Goal: Transaction & Acquisition: Purchase product/service

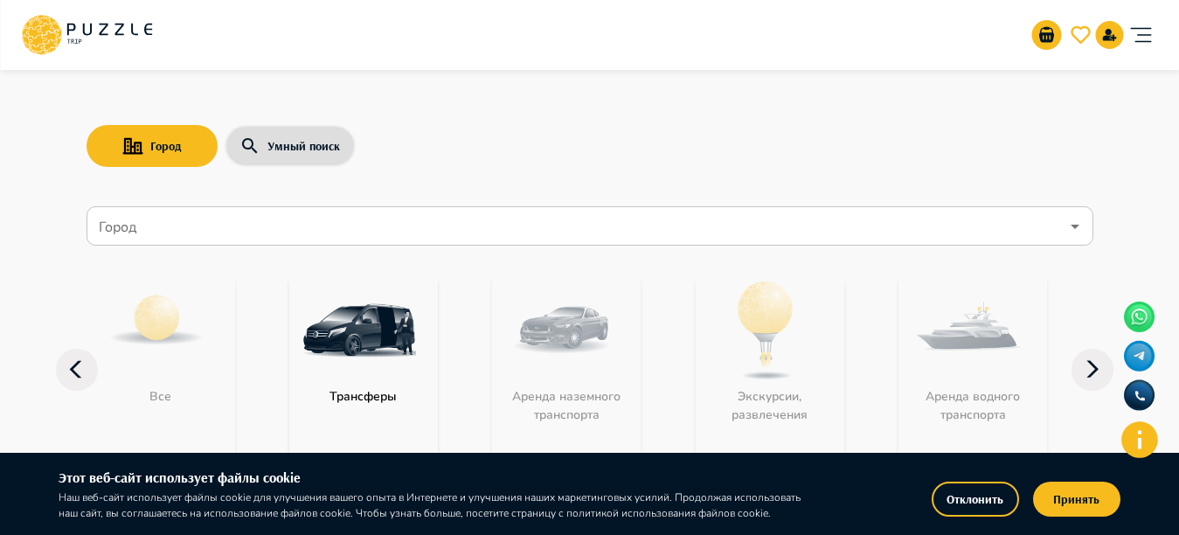
click at [219, 231] on input "Город" at bounding box center [577, 226] width 964 height 33
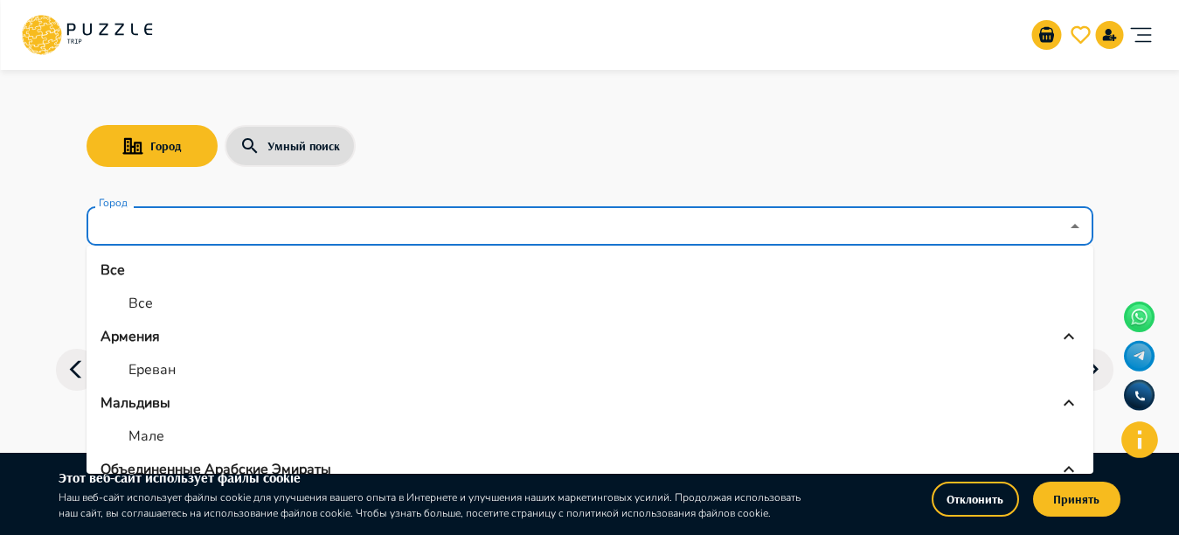
click at [157, 298] on li "Все" at bounding box center [590, 303] width 1007 height 31
type input "***"
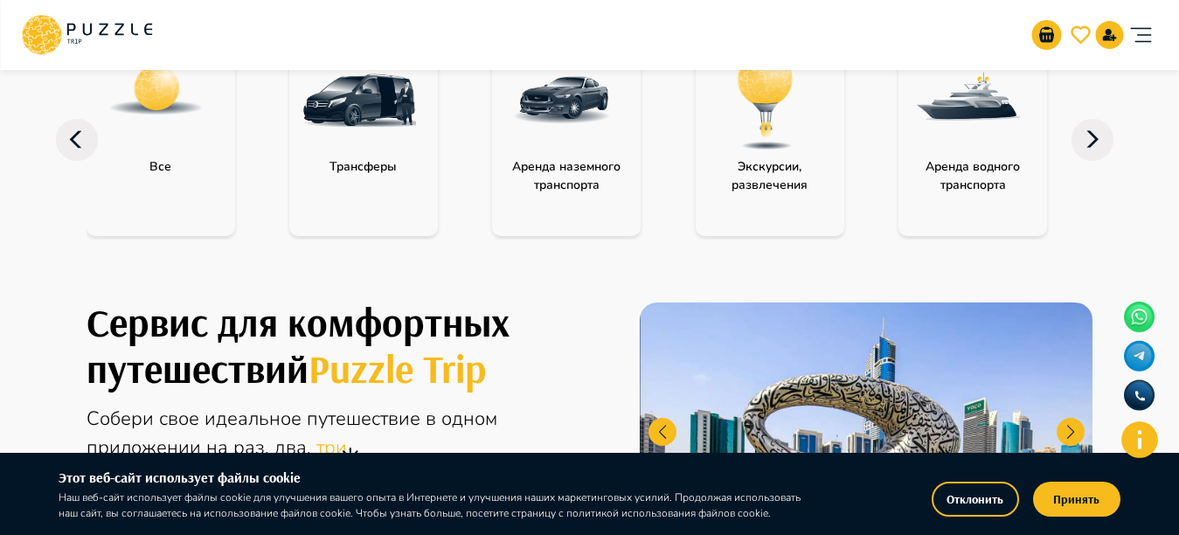
scroll to position [177, 0]
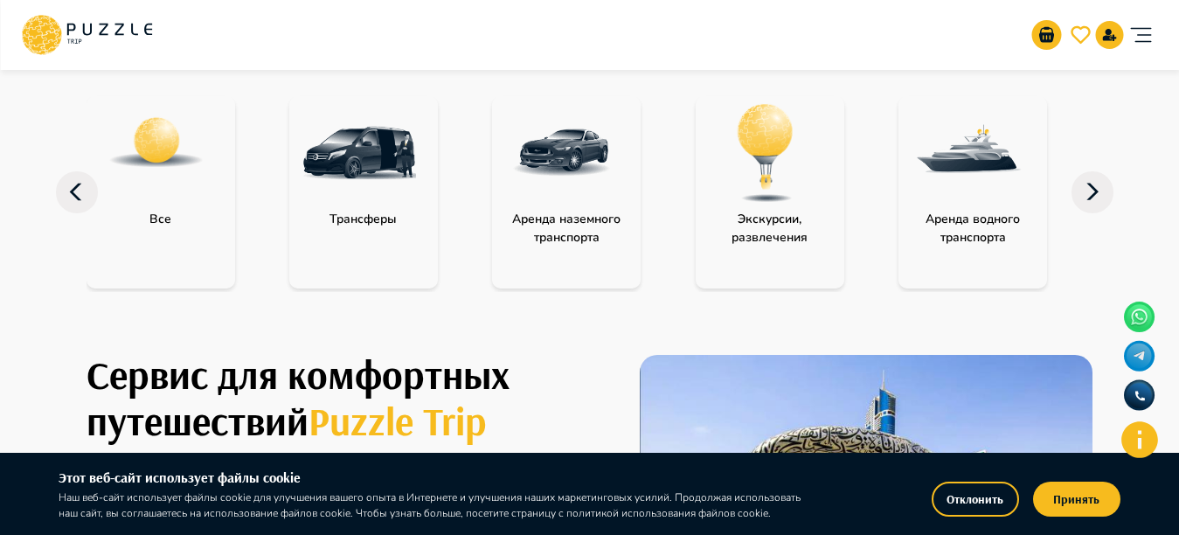
click at [725, 205] on img "category-activity" at bounding box center [766, 153] width 114 height 114
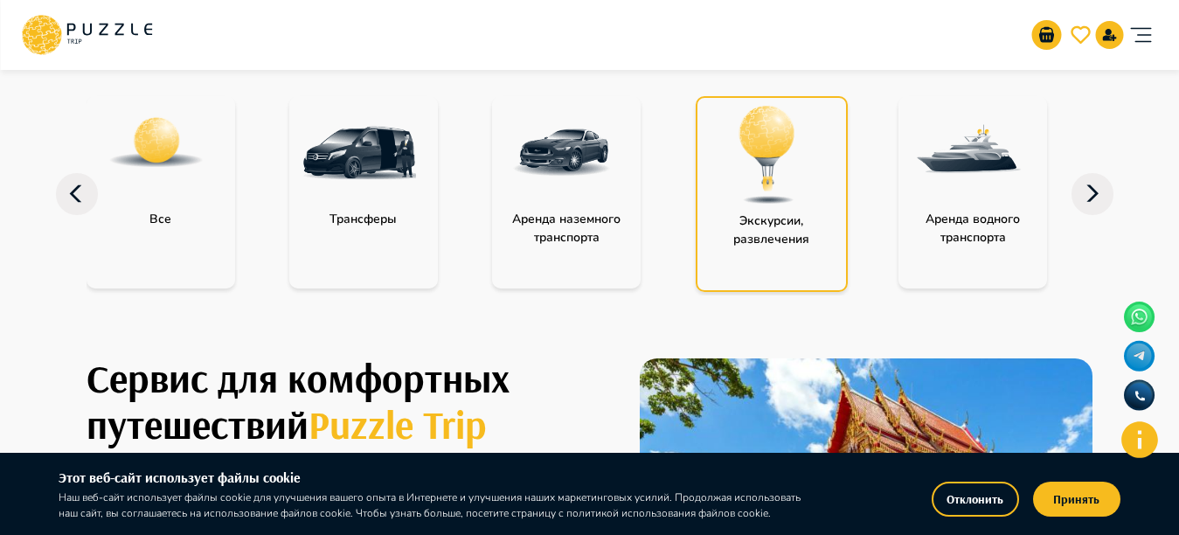
click at [725, 205] on img "category-activity" at bounding box center [768, 155] width 114 height 114
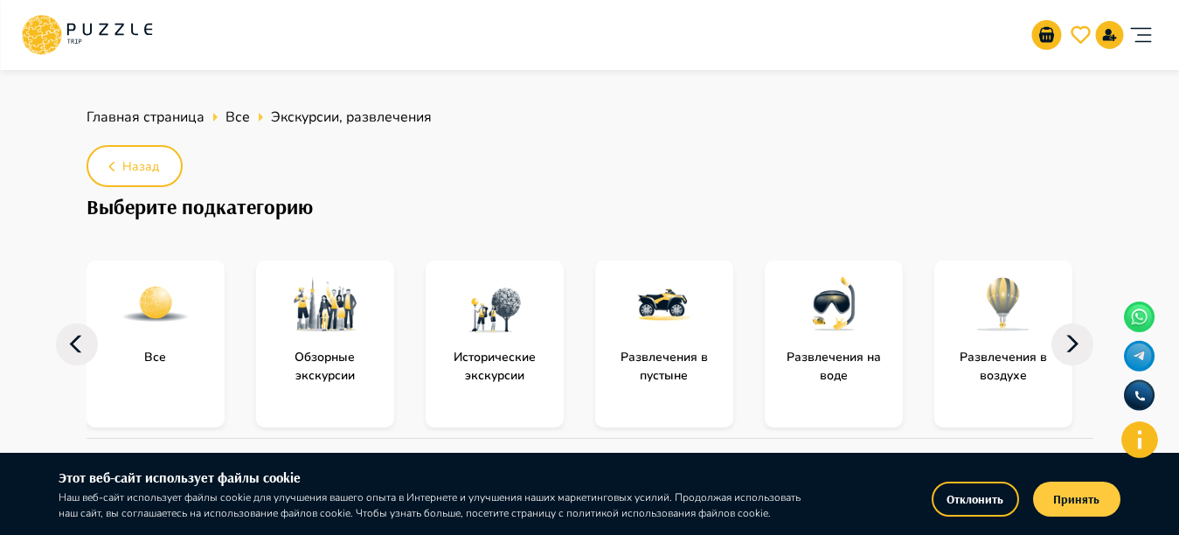
click at [1064, 509] on button "Принять" at bounding box center [1076, 499] width 87 height 35
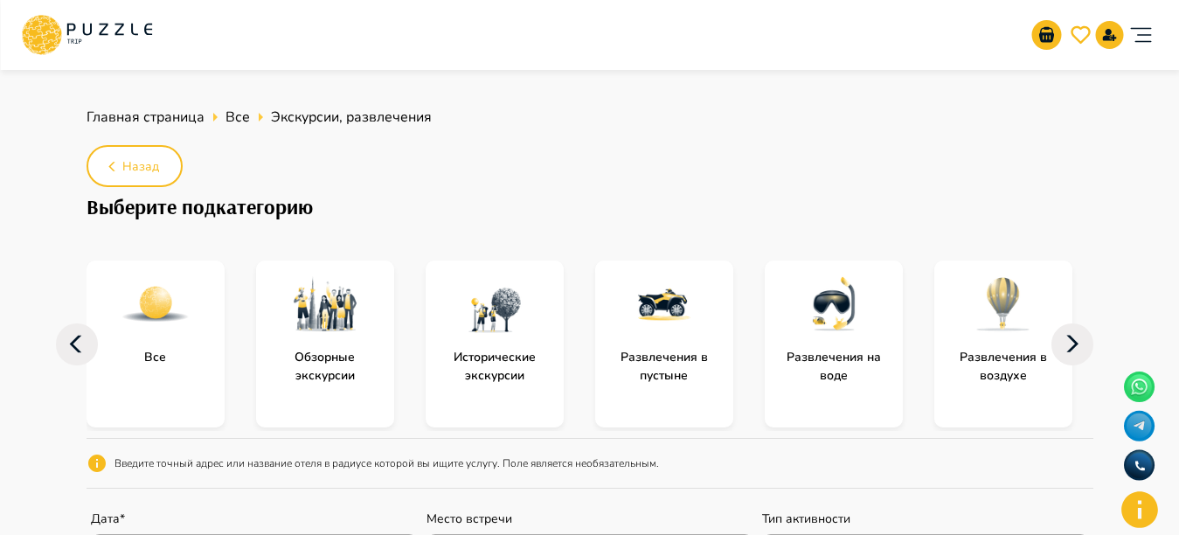
click at [794, 347] on div "subcategory-entertainment_in_the_sea" at bounding box center [834, 304] width 138 height 87
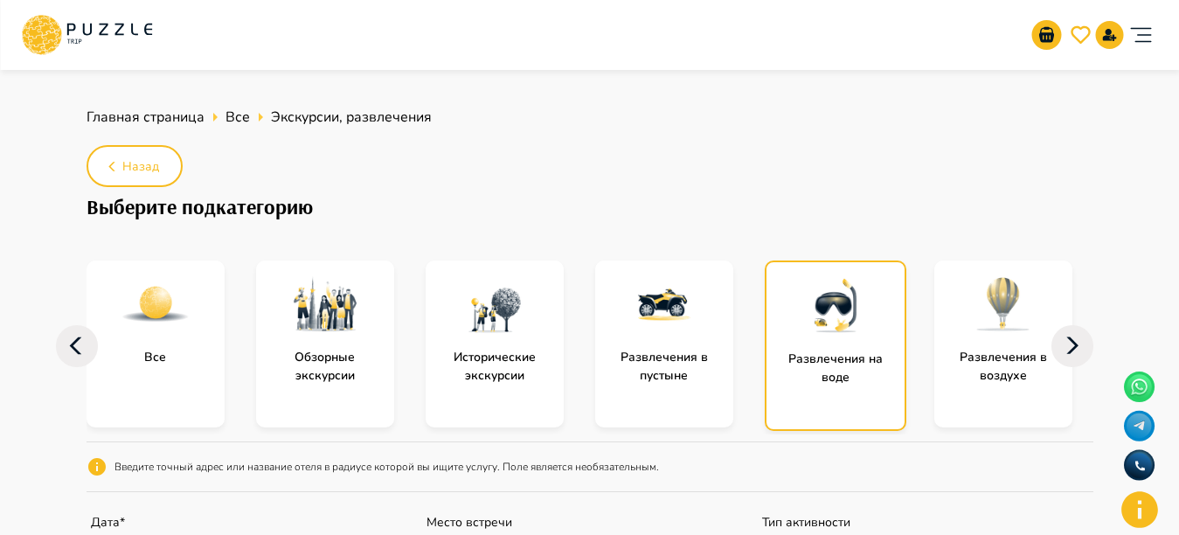
click at [810, 350] on p "Развлечения на воде" at bounding box center [836, 368] width 138 height 37
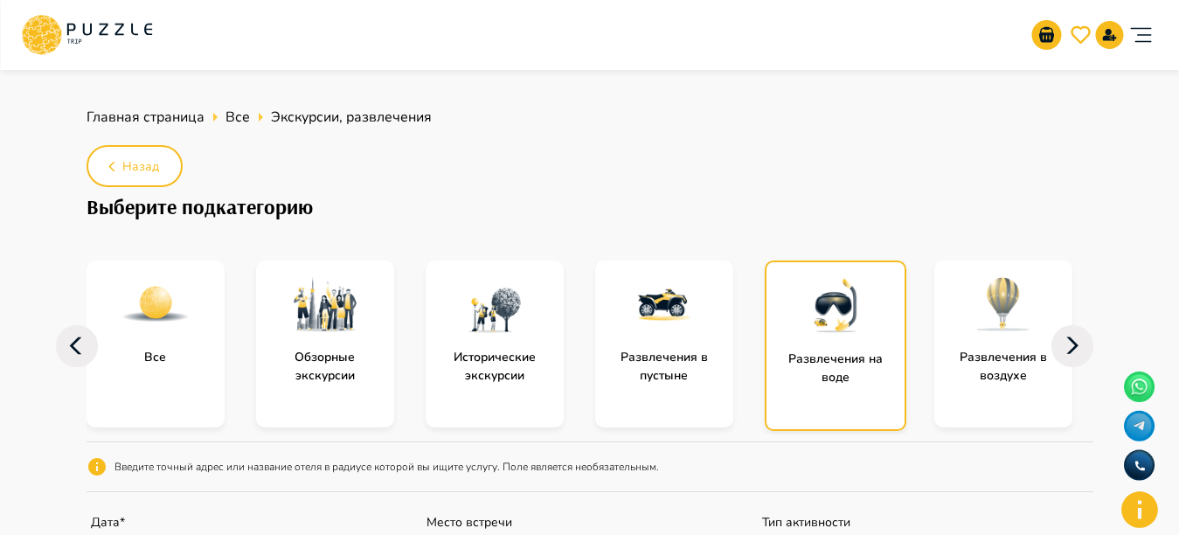
click at [810, 350] on p "Развлечения на воде" at bounding box center [836, 368] width 138 height 37
click at [826, 330] on img "subcategory-entertainment_in_the_sea" at bounding box center [836, 306] width 70 height 70
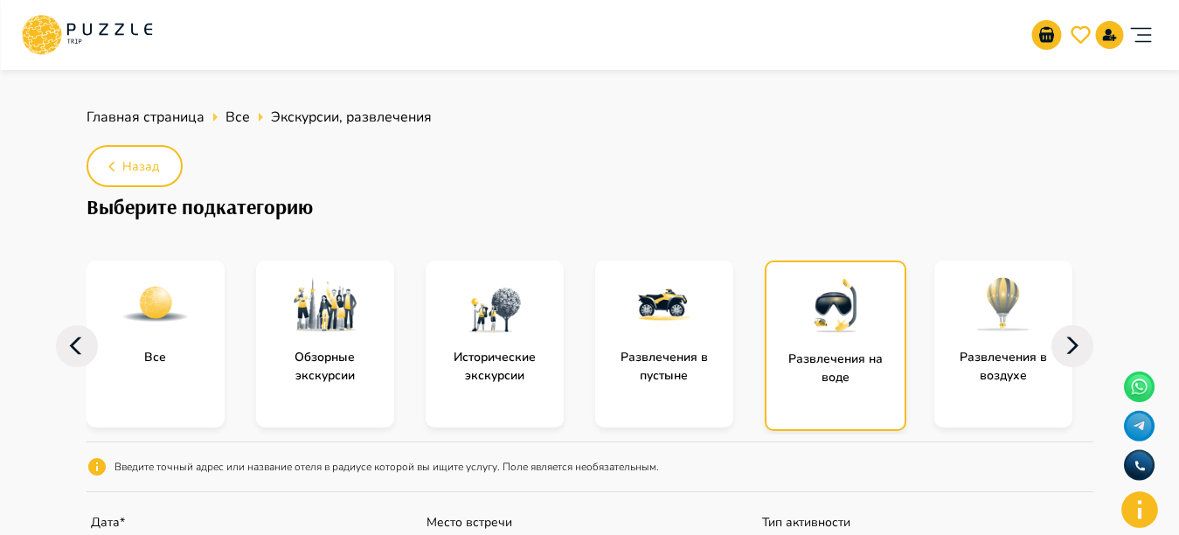
click at [826, 330] on img "subcategory-entertainment_in_the_sea" at bounding box center [836, 306] width 70 height 70
click at [908, 336] on div "Развлечения на воде" at bounding box center [844, 346] width 159 height 170
click at [887, 330] on div "subcategory-entertainment_in_the_sea" at bounding box center [836, 305] width 138 height 87
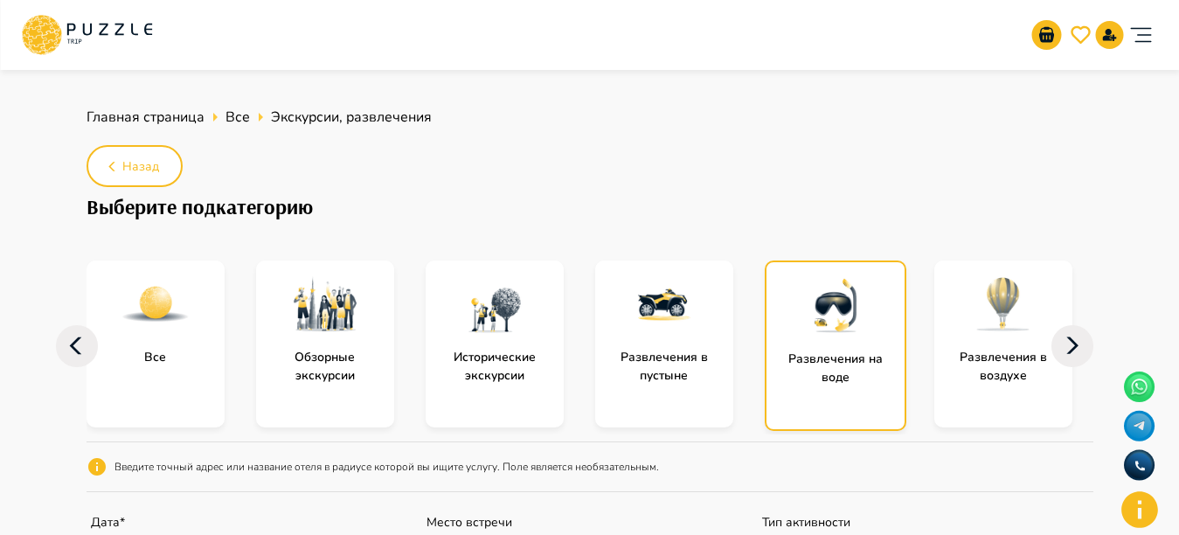
click at [887, 330] on div "subcategory-entertainment_in_the_sea" at bounding box center [836, 305] width 138 height 87
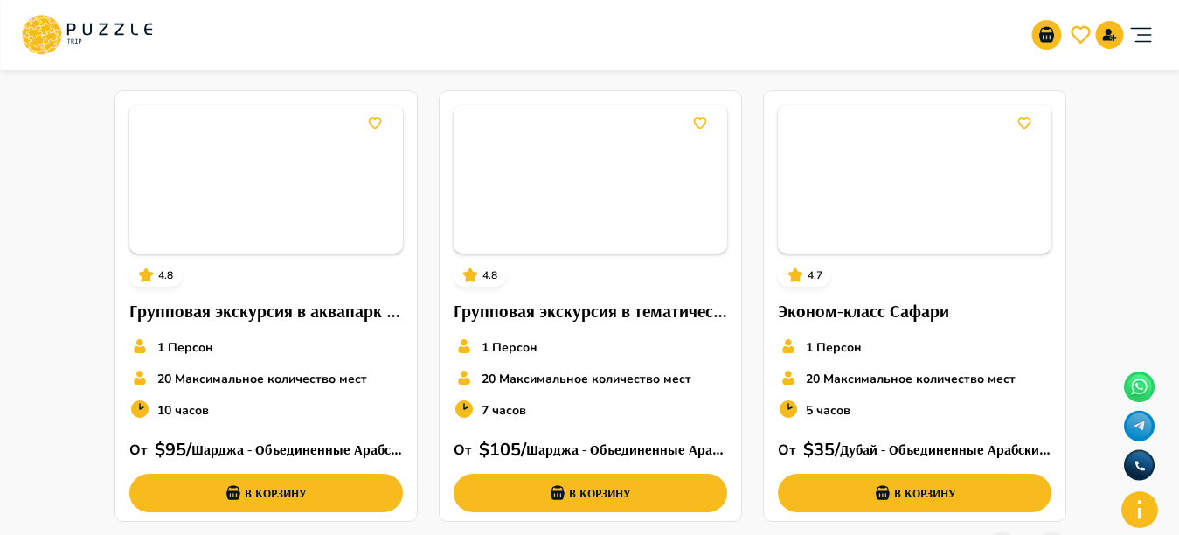
scroll to position [694, 0]
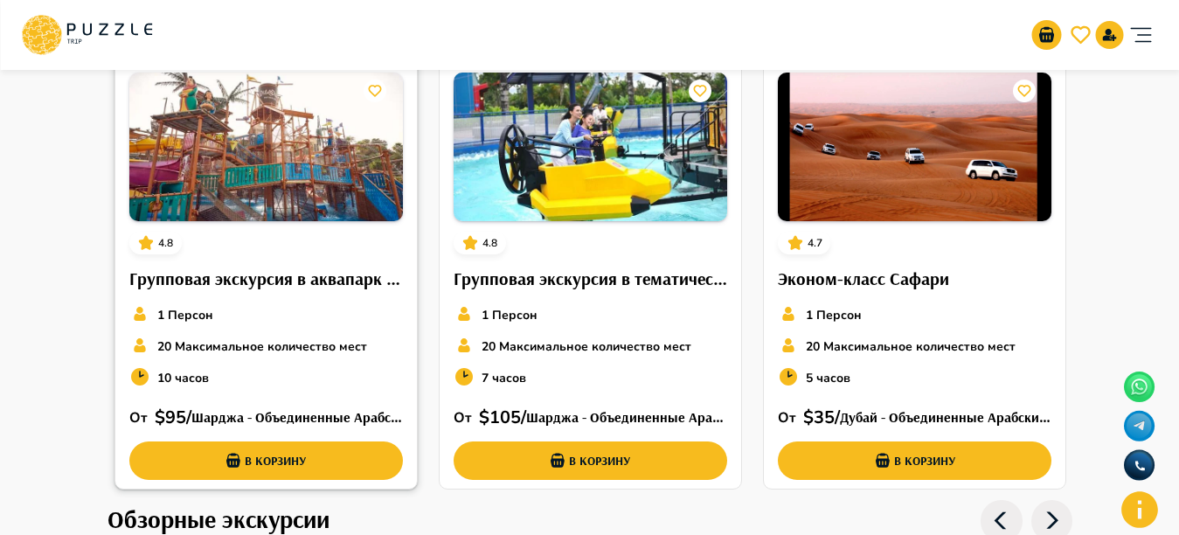
click at [306, 202] on img at bounding box center [266, 147] width 274 height 149
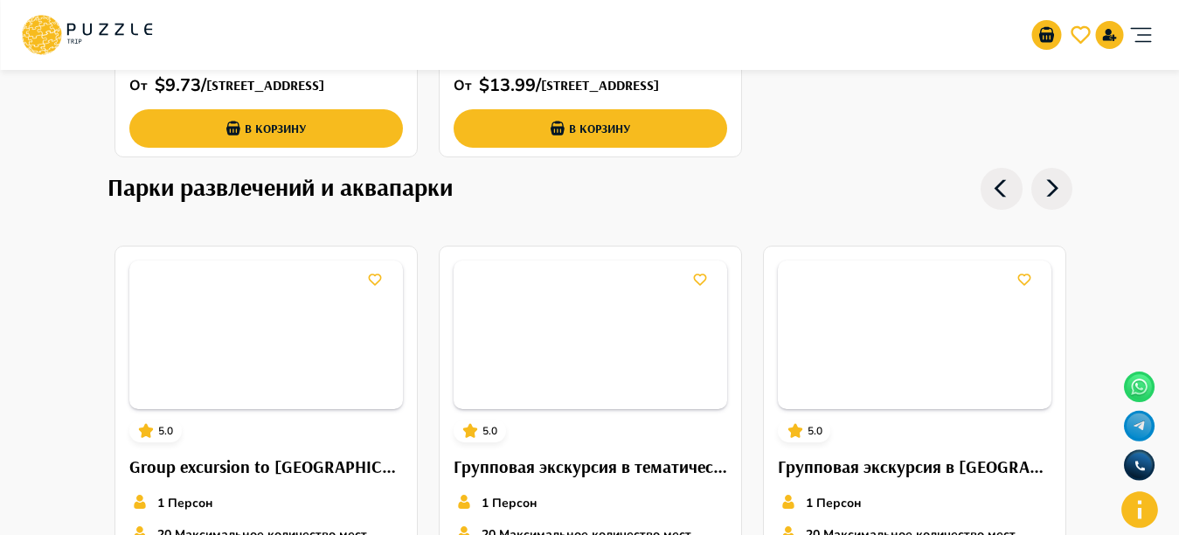
scroll to position [5653, 0]
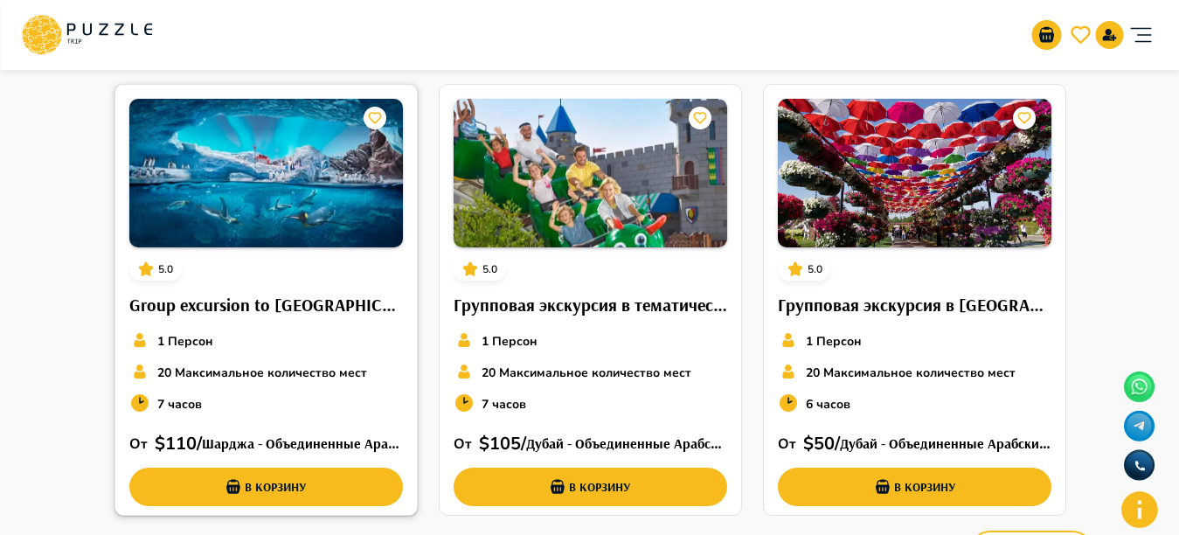
click at [270, 226] on img at bounding box center [266, 173] width 274 height 149
click at [938, 177] on img at bounding box center [915, 173] width 274 height 149
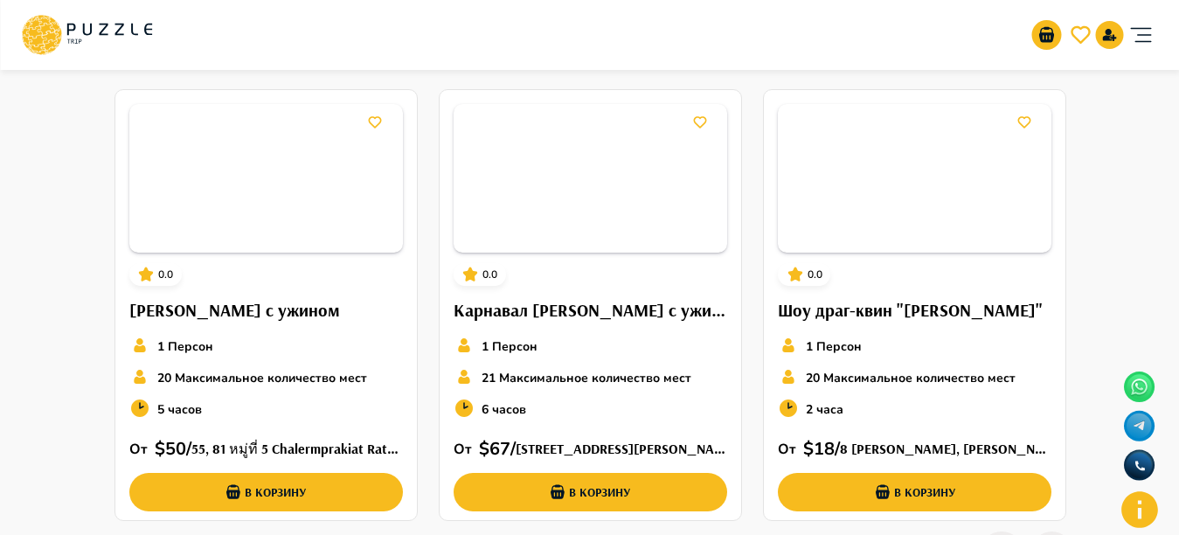
scroll to position [6234, 0]
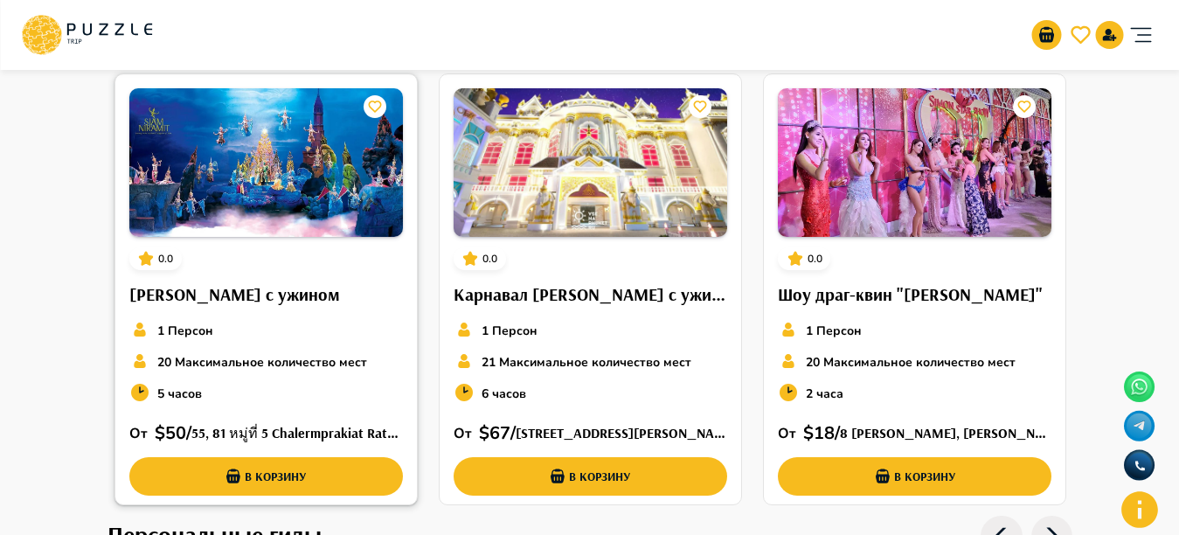
click at [284, 133] on img at bounding box center [266, 162] width 274 height 149
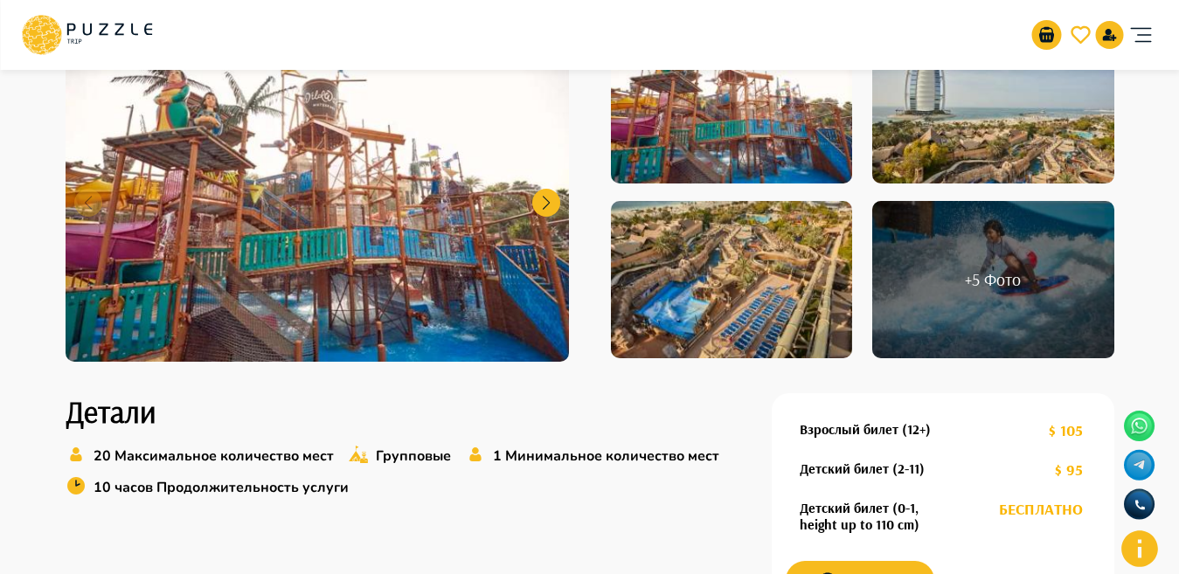
scroll to position [125, 0]
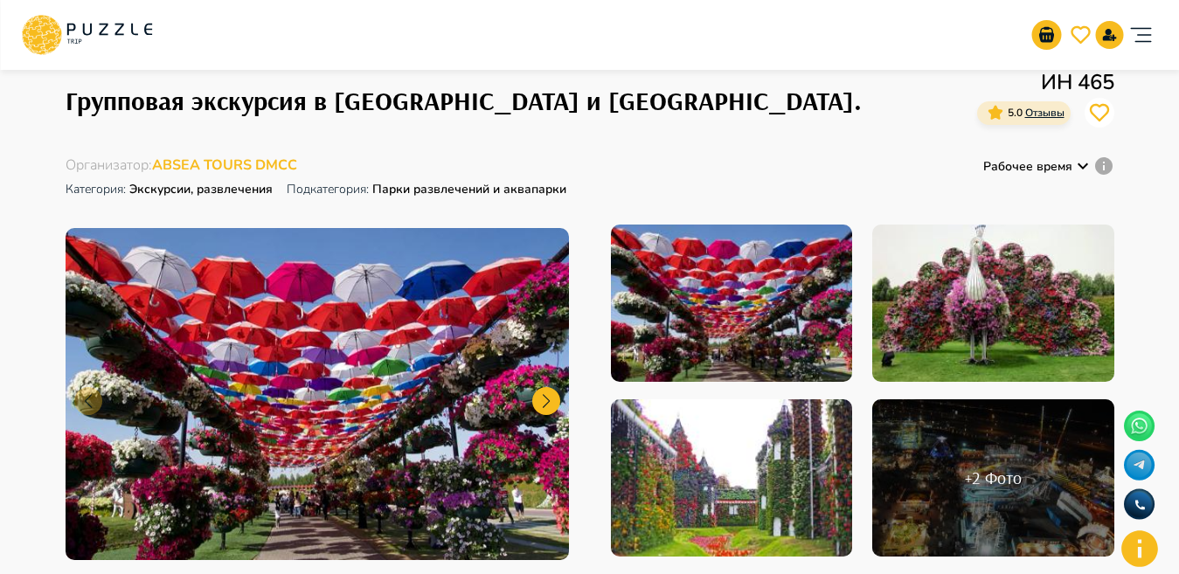
scroll to position [60, 0]
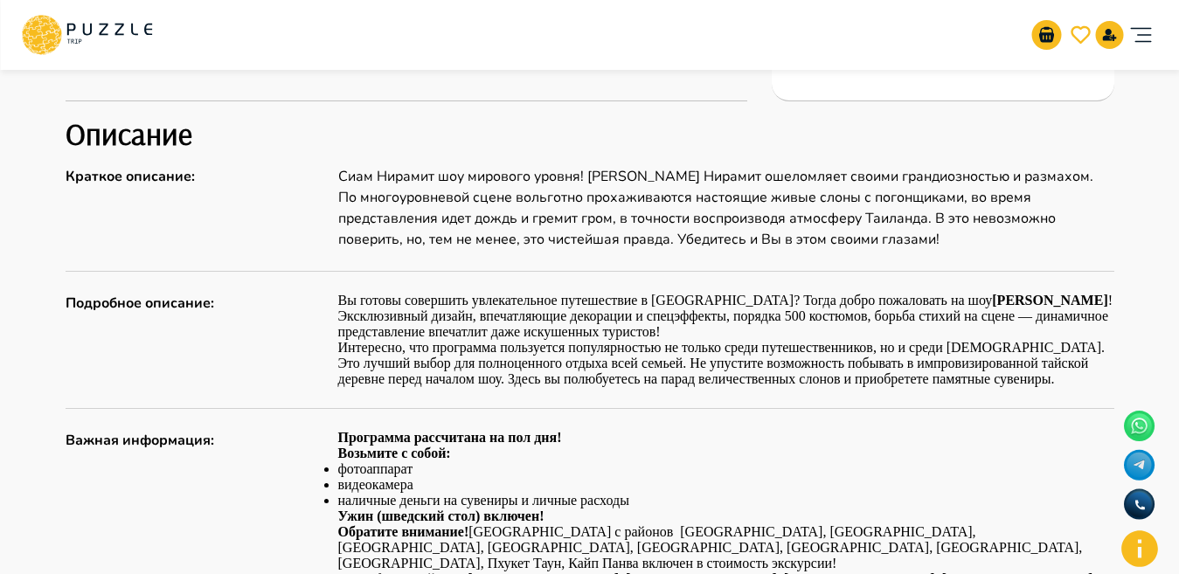
scroll to position [746, 0]
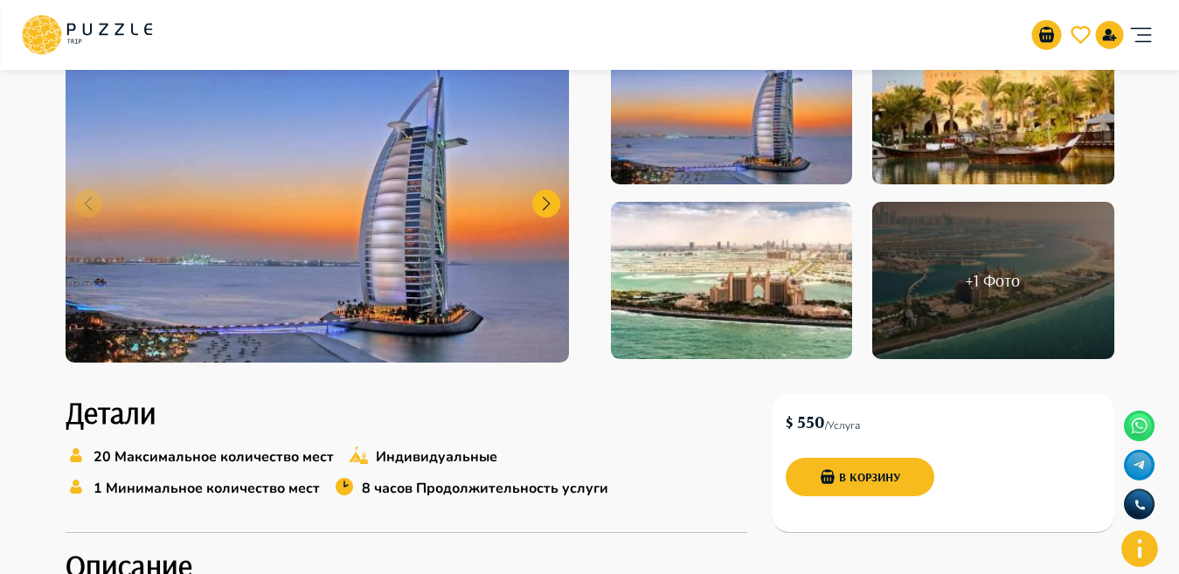
scroll to position [259, 0]
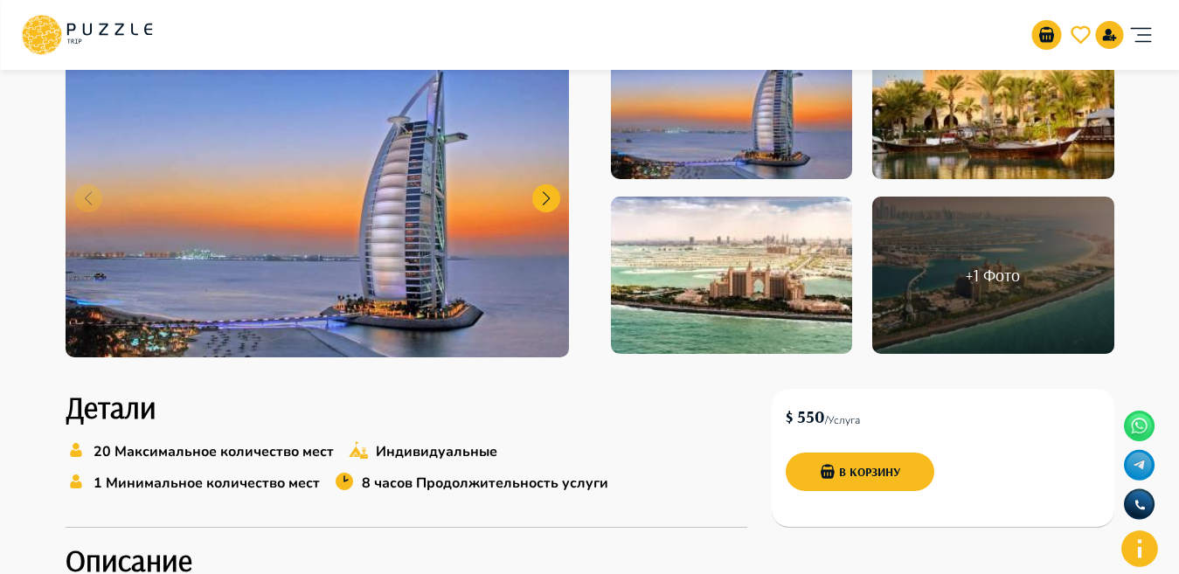
click at [807, 417] on h6 "$ 550" at bounding box center [805, 417] width 39 height 28
click at [841, 464] on button "В корзину" at bounding box center [860, 472] width 149 height 38
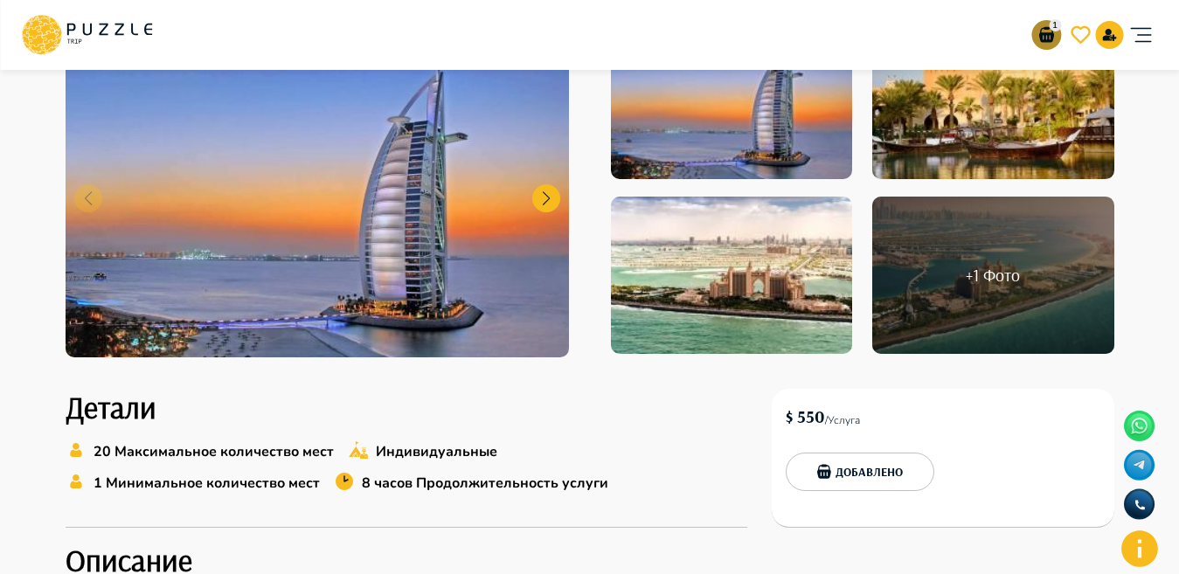
click at [1046, 32] on icon "go-to-basket-submit-button" at bounding box center [1046, 34] width 21 height 21
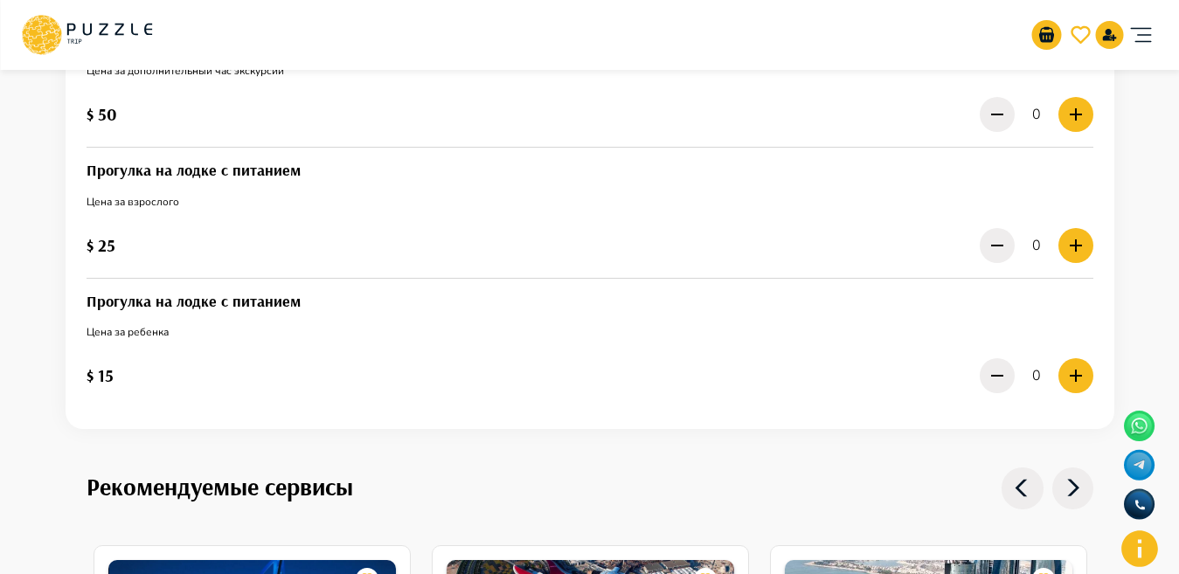
scroll to position [1746, 0]
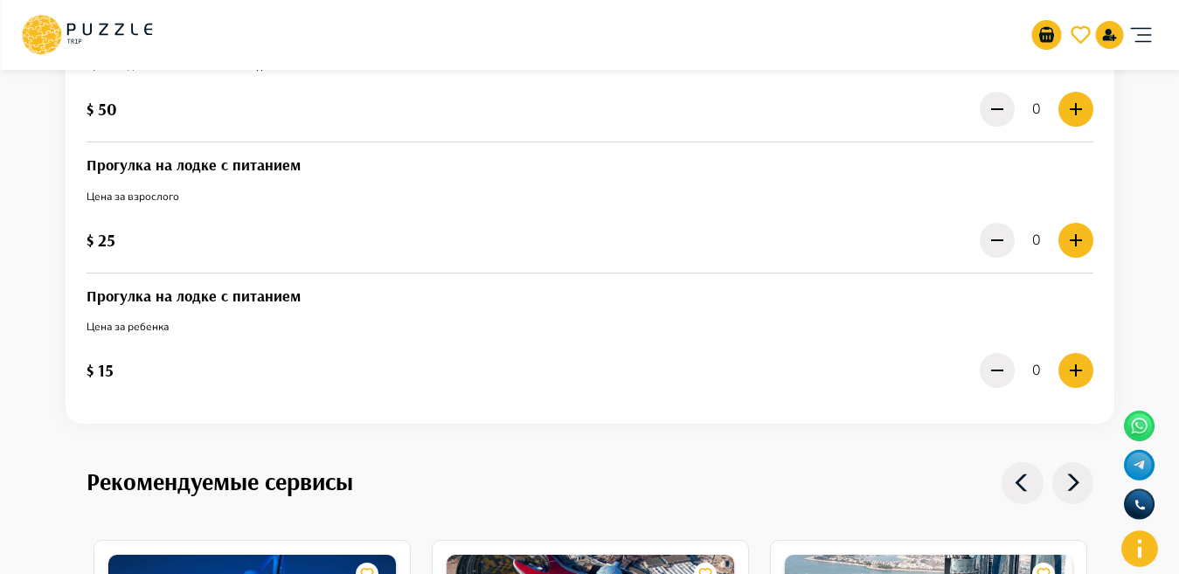
click at [1083, 113] on div "0" at bounding box center [1037, 109] width 114 height 44
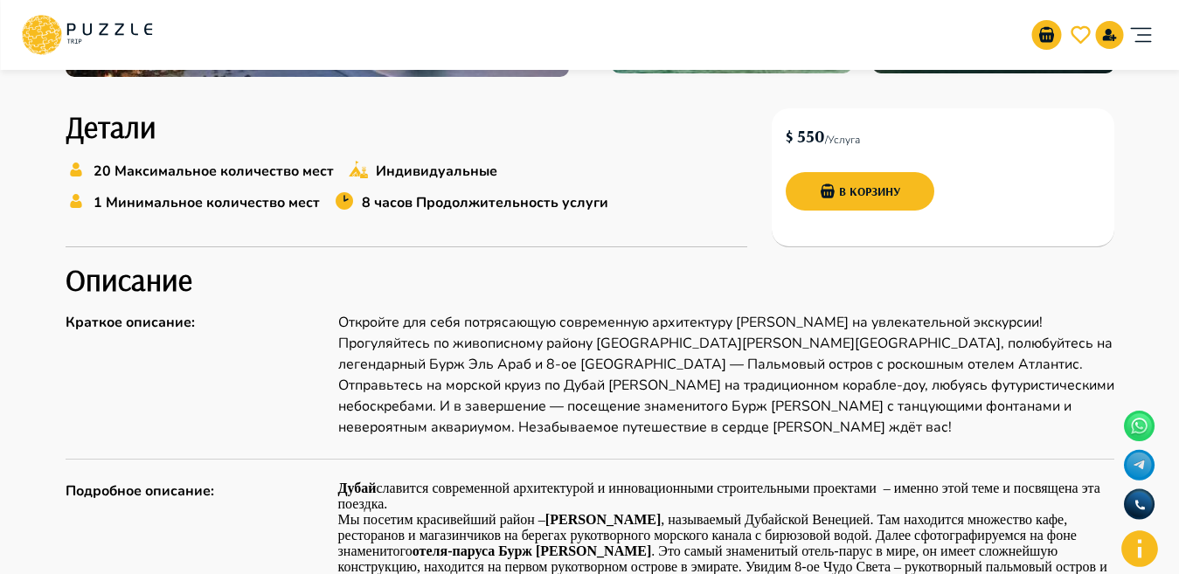
scroll to position [533, 0]
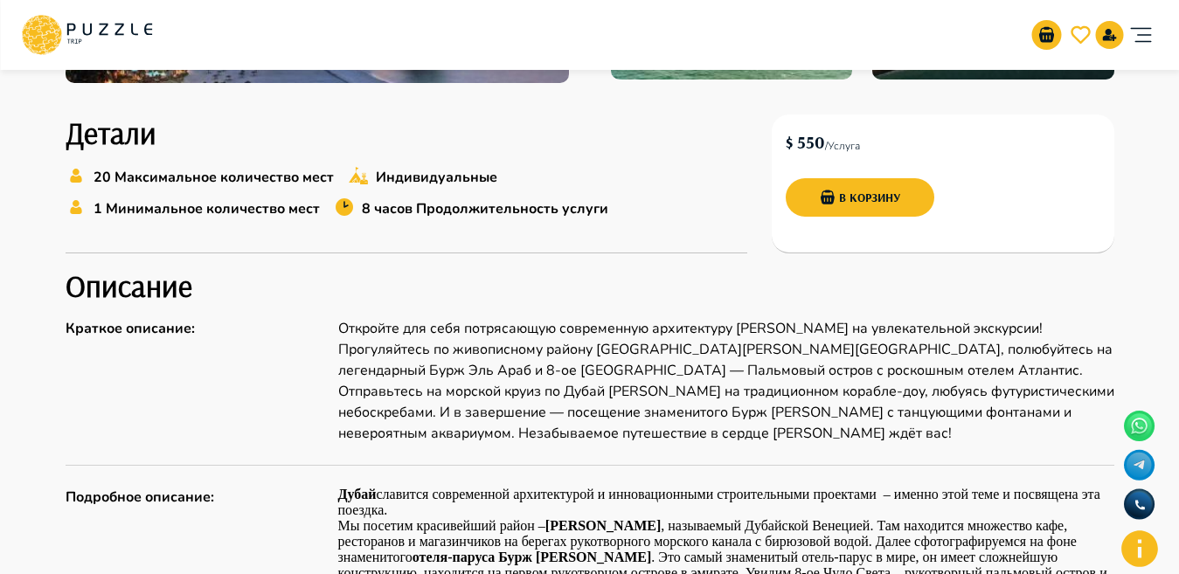
drag, startPoint x: 793, startPoint y: 141, endPoint x: 832, endPoint y: 152, distance: 41.0
click at [833, 152] on div "$ 550  /  Услуга" at bounding box center [943, 143] width 315 height 28
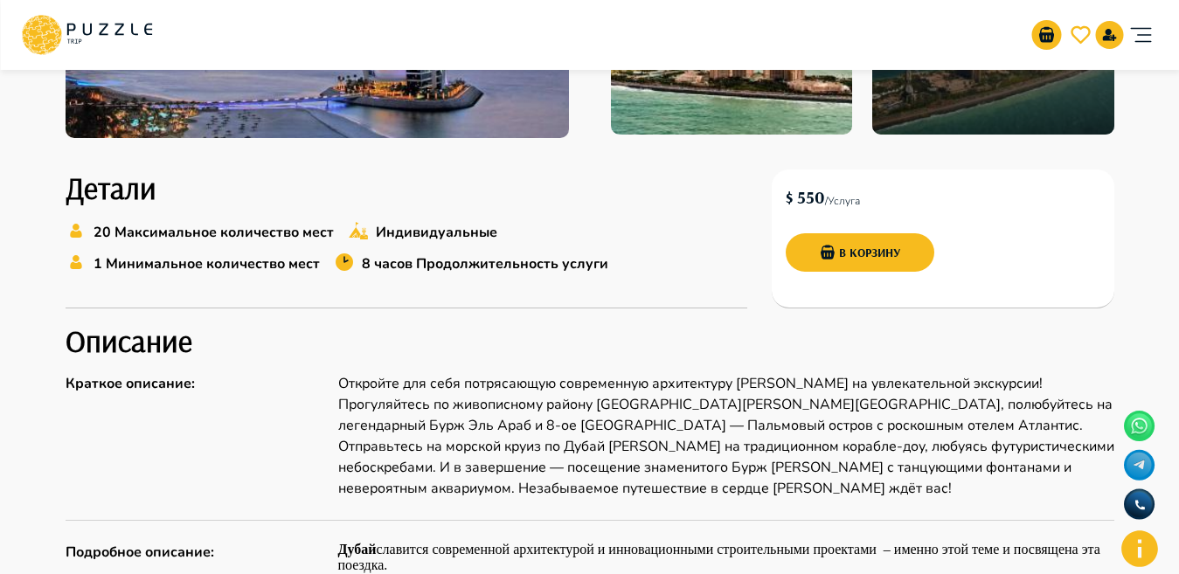
scroll to position [509, 0]
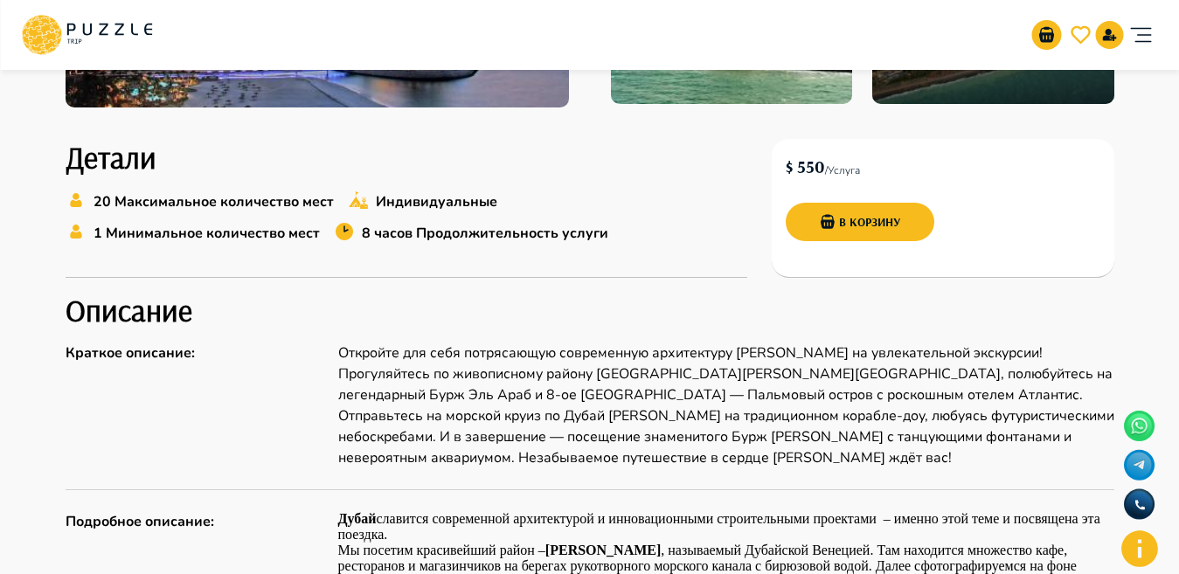
click at [734, 227] on div "20 Максимальное количество мест Индивидуальные 1 Минимальное количество мест 8 …" at bounding box center [407, 221] width 682 height 63
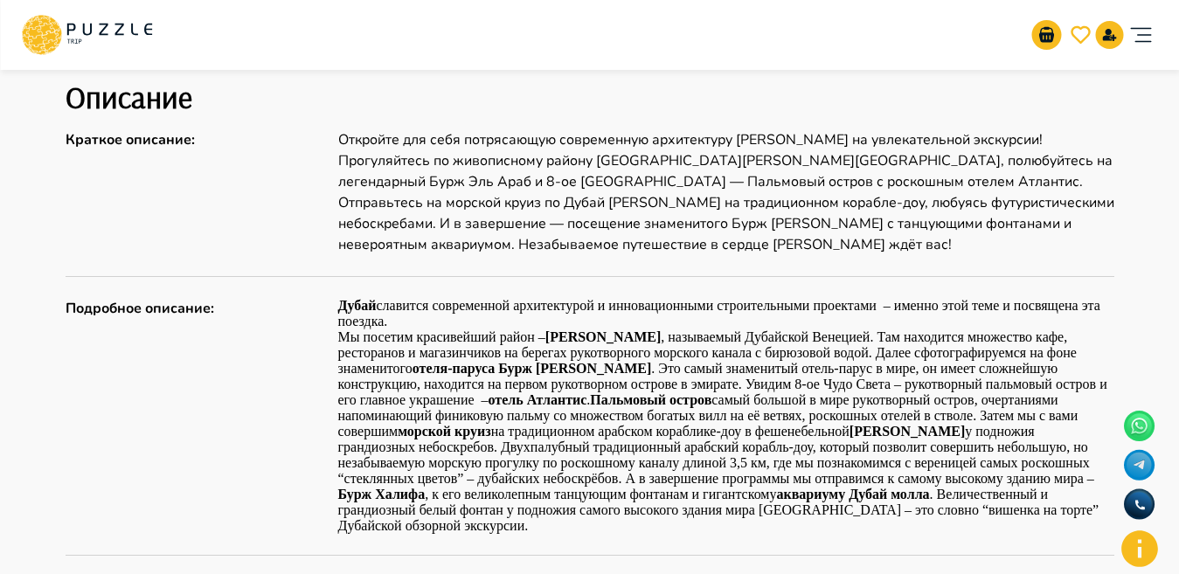
scroll to position [732, 0]
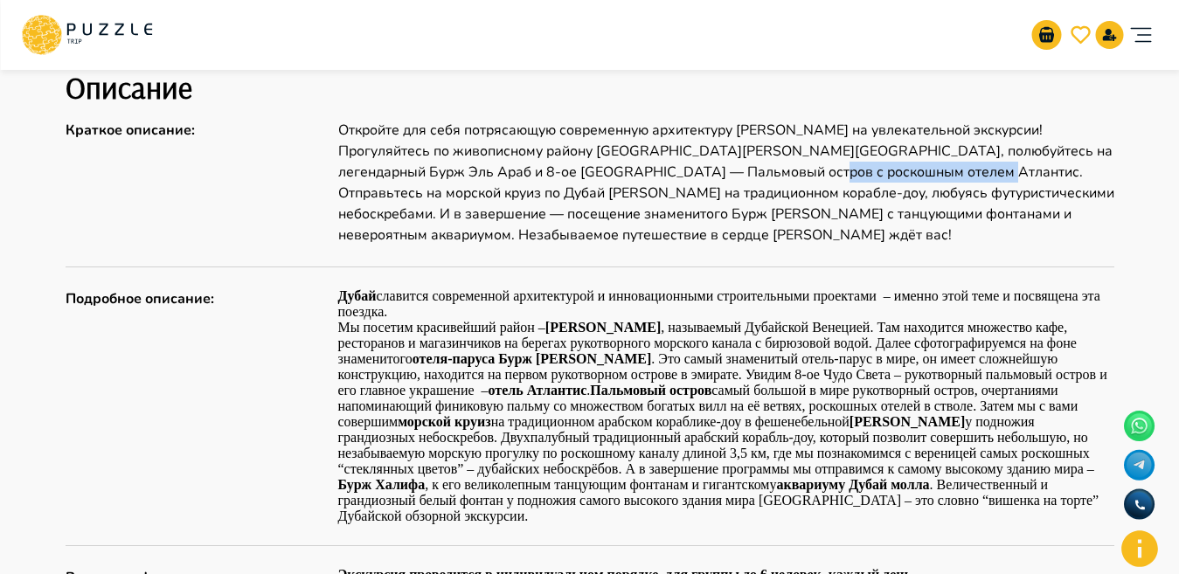
drag, startPoint x: 769, startPoint y: 170, endPoint x: 936, endPoint y: 179, distance: 167.3
click at [936, 179] on p "Откройте для себя потрясающую современную архитектуру Дубая на увлекательной эк…" at bounding box center [726, 183] width 776 height 126
click at [1065, 175] on p "Откройте для себя потрясающую современную архитектуру Дубая на увлекательной эк…" at bounding box center [726, 183] width 776 height 126
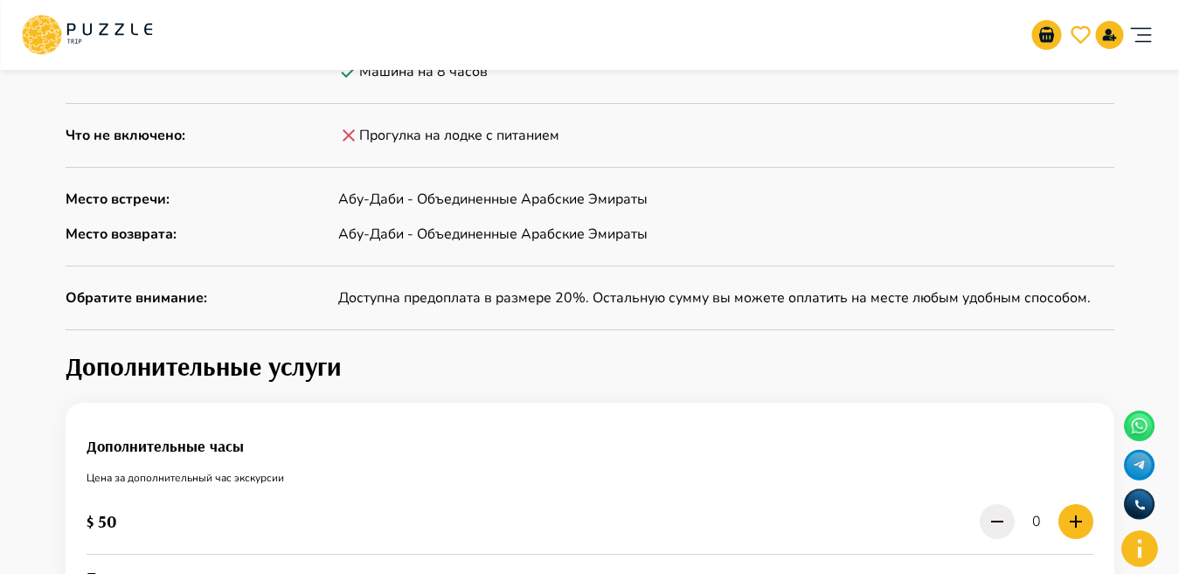
scroll to position [52, 0]
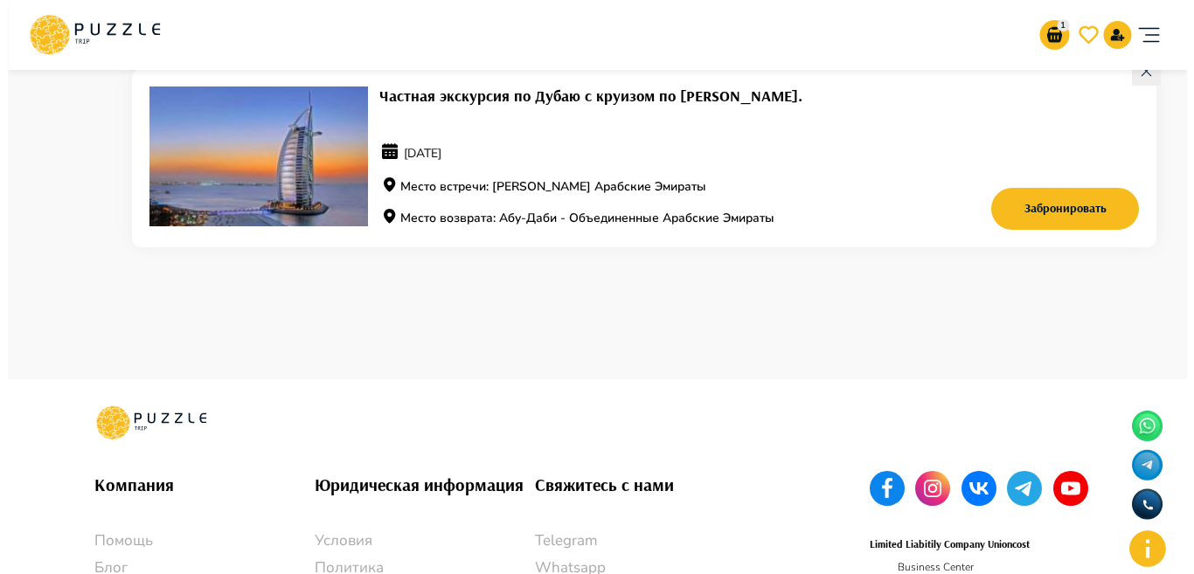
scroll to position [107, 0]
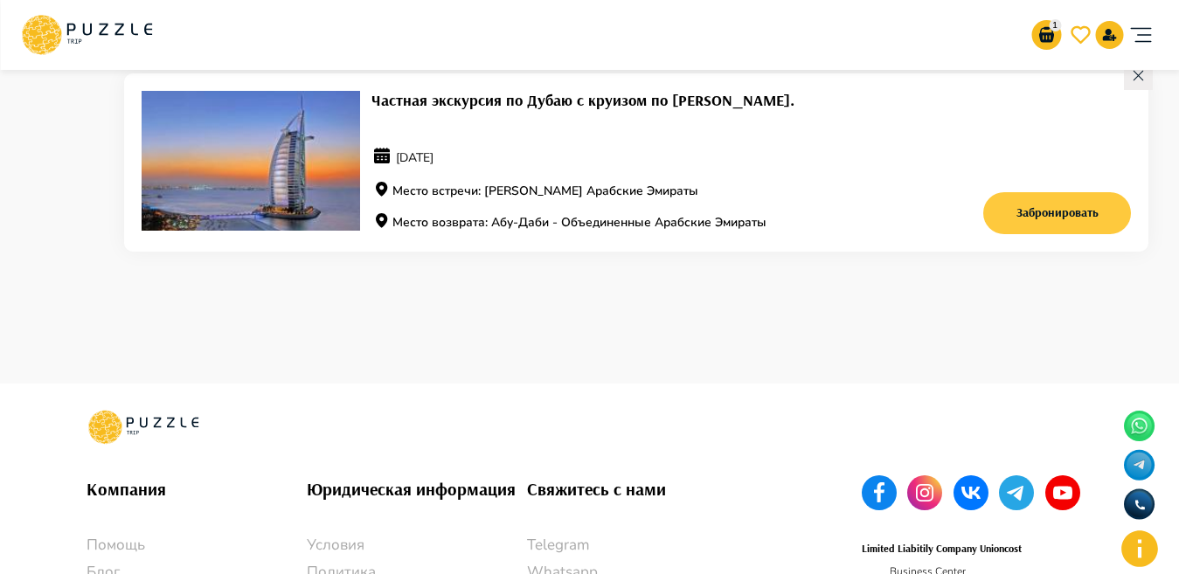
click at [1047, 198] on button "Забронировать" at bounding box center [1058, 213] width 149 height 42
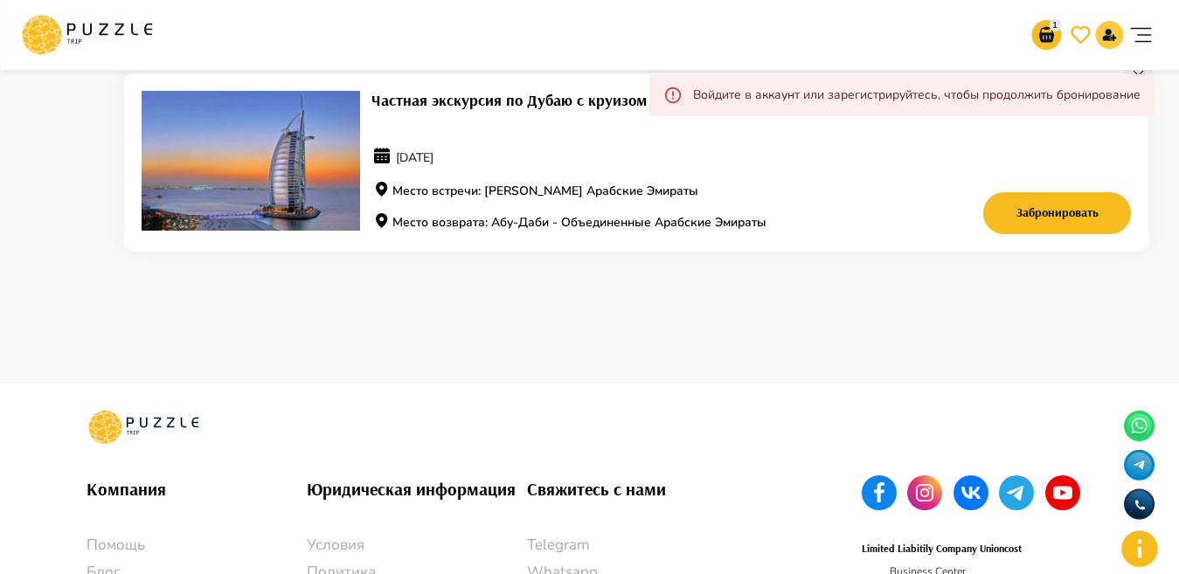
click at [1100, 34] on button "signup" at bounding box center [1110, 35] width 28 height 28
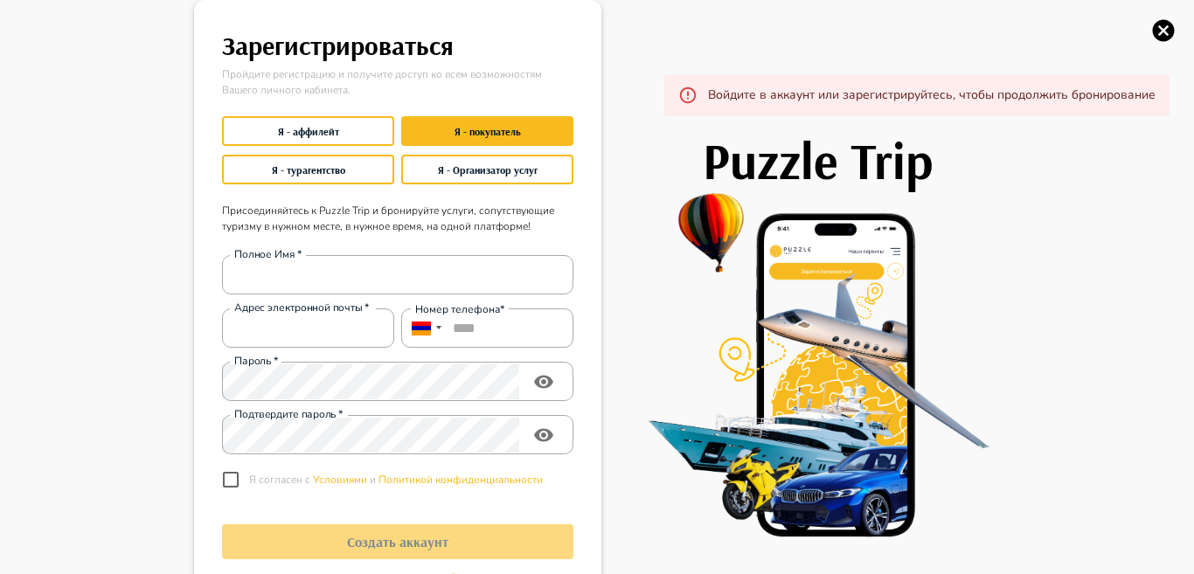
type input "**********"
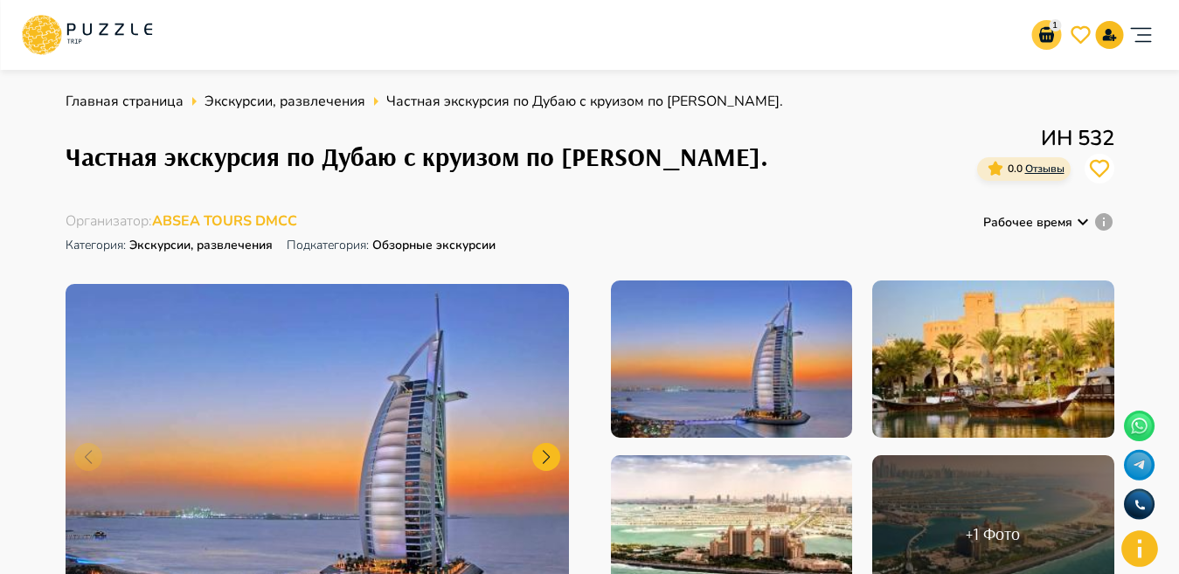
click at [1035, 44] on button "1" at bounding box center [1047, 35] width 30 height 30
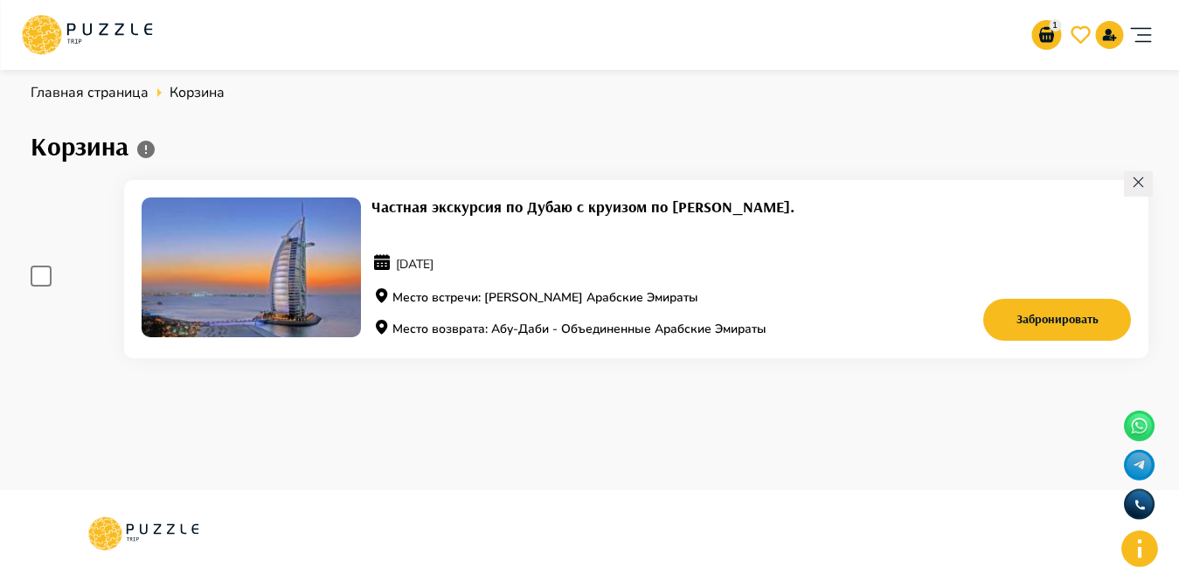
click at [1134, 187] on icon at bounding box center [1138, 182] width 15 height 15
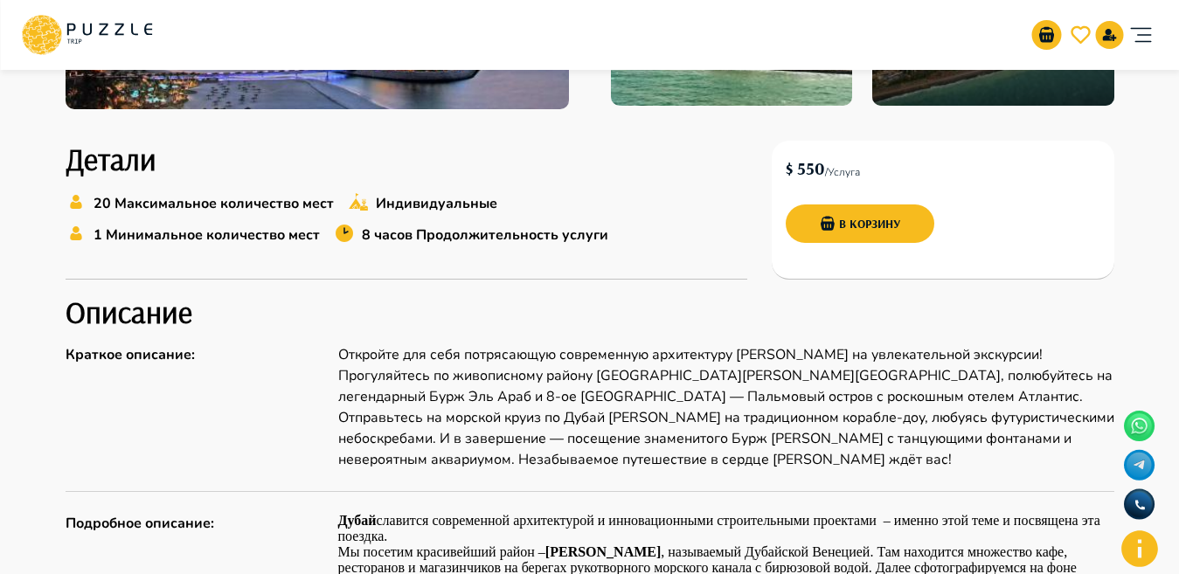
scroll to position [407, 0]
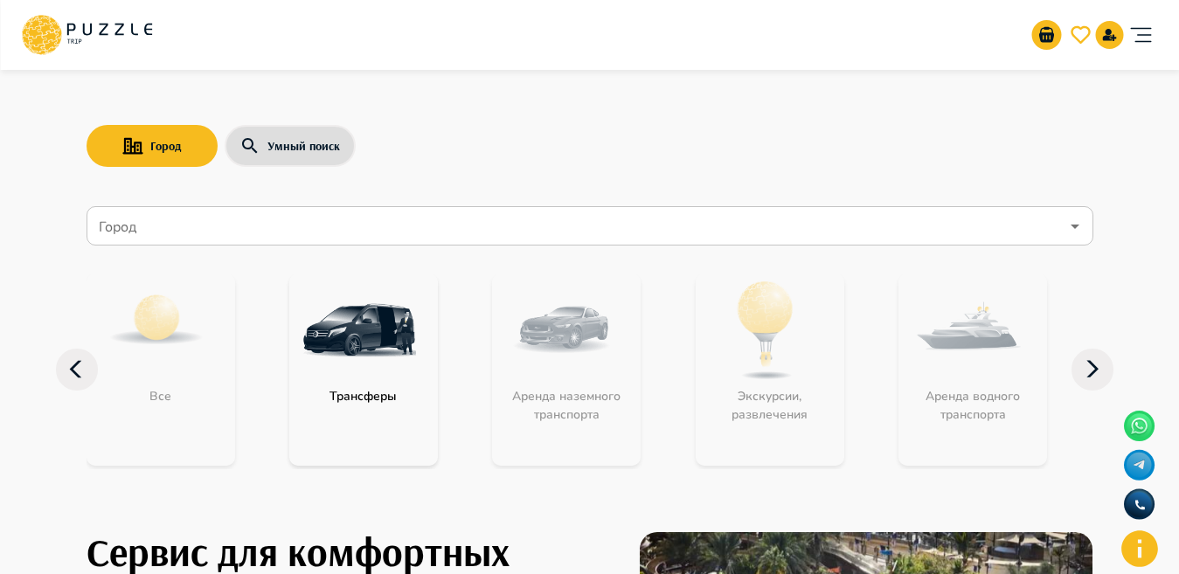
click at [231, 223] on input "Город" at bounding box center [577, 226] width 964 height 33
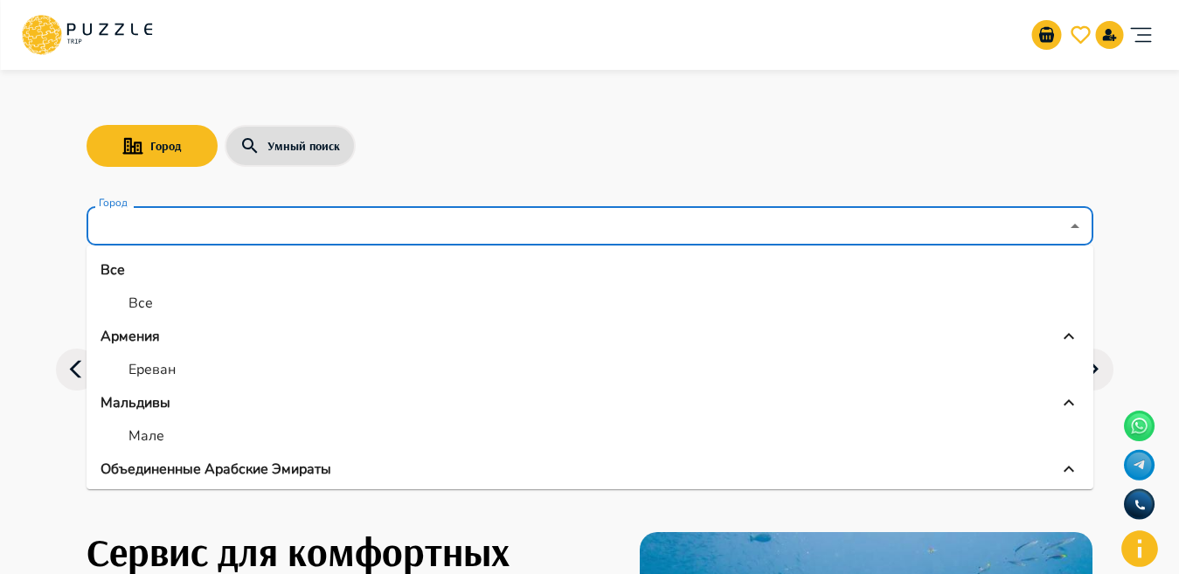
click at [159, 469] on p "Объединенные Арабские Эмираты" at bounding box center [216, 469] width 231 height 21
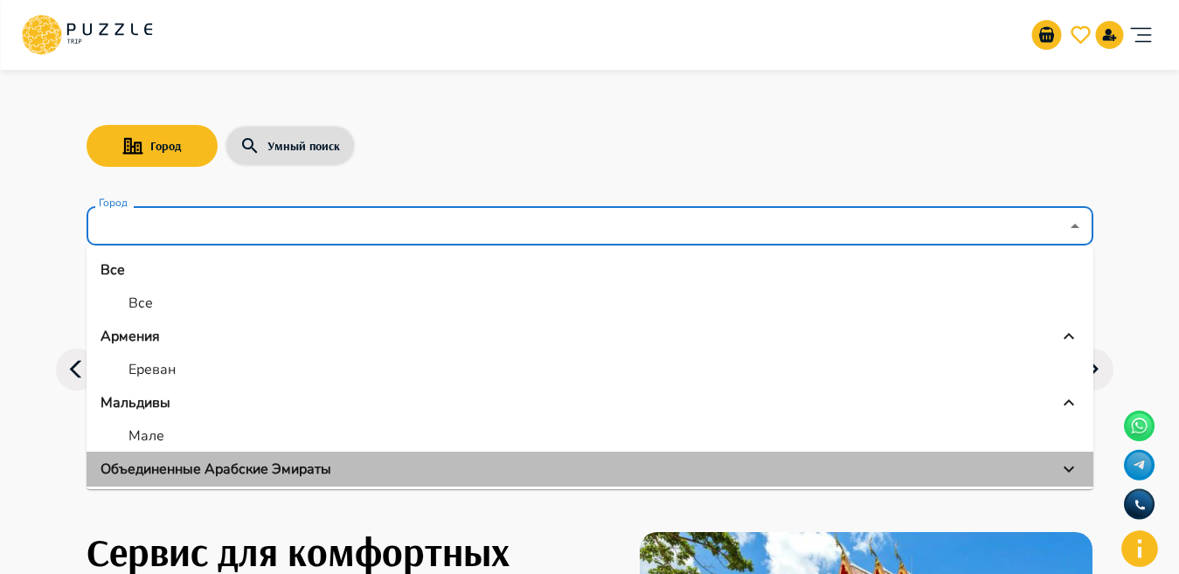
click at [1064, 474] on icon "Объединенные Арабские Эмираты" at bounding box center [1069, 469] width 21 height 21
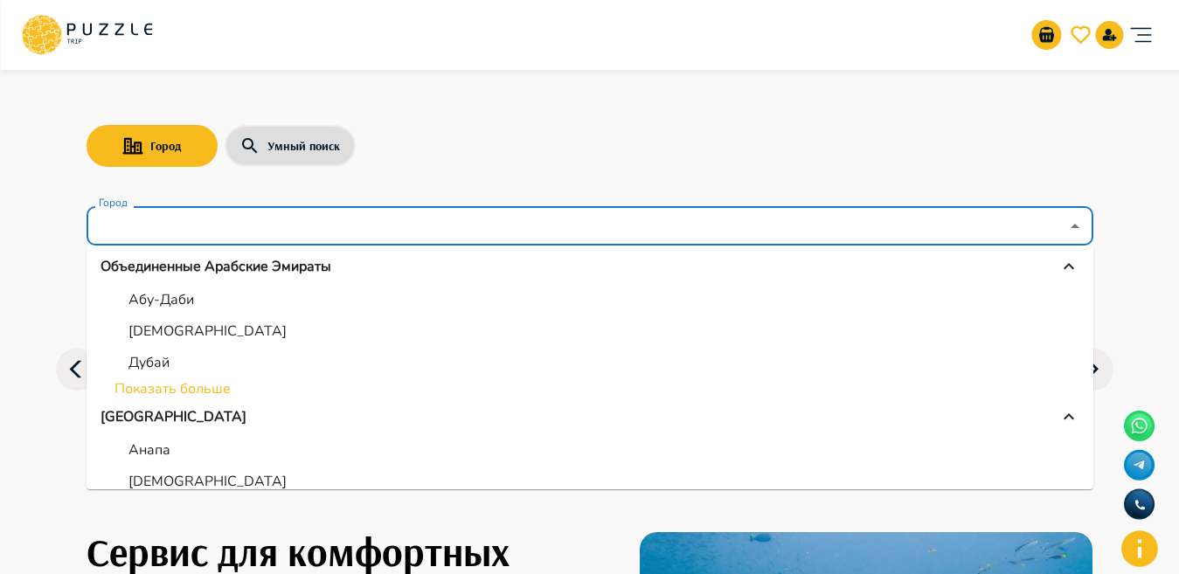
scroll to position [196, 0]
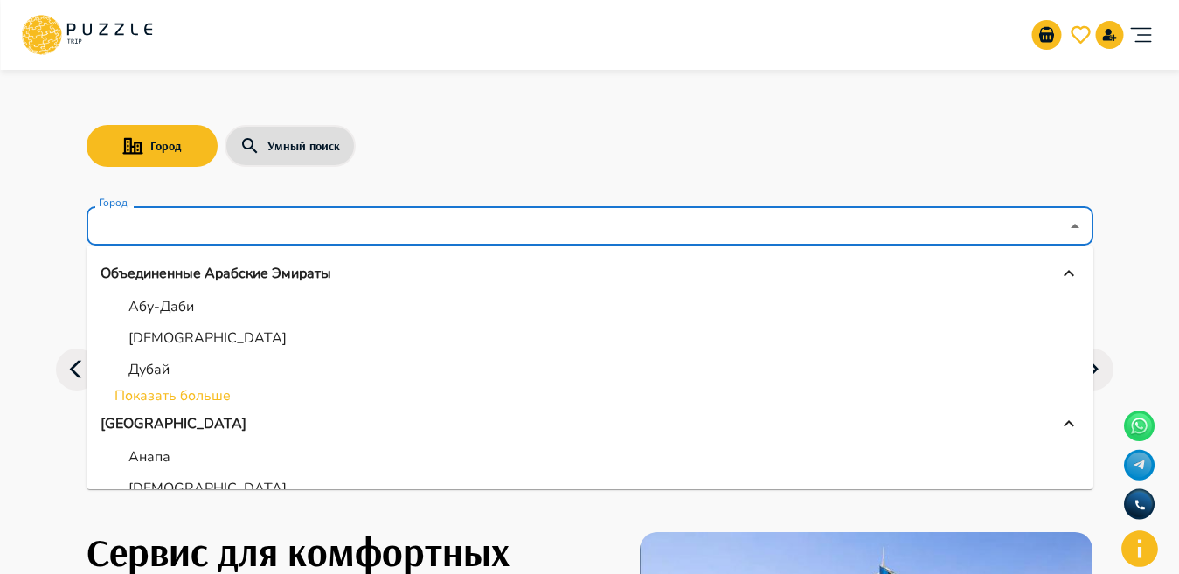
click at [179, 369] on li "Дубай" at bounding box center [590, 369] width 1007 height 31
type input "*****"
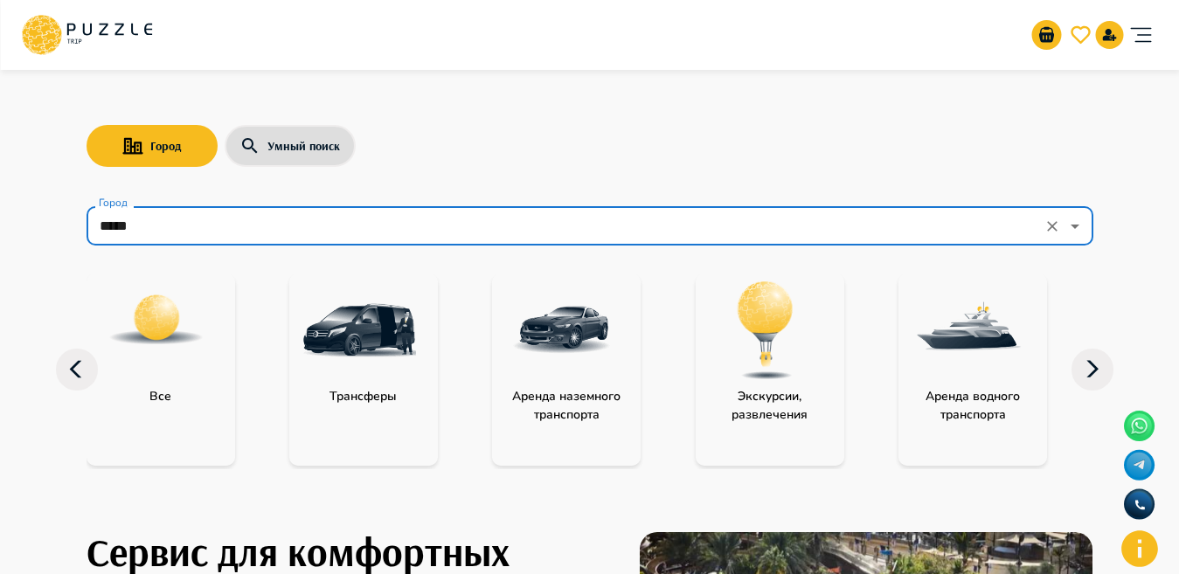
click at [937, 358] on img "category-water_transport" at bounding box center [969, 331] width 114 height 114
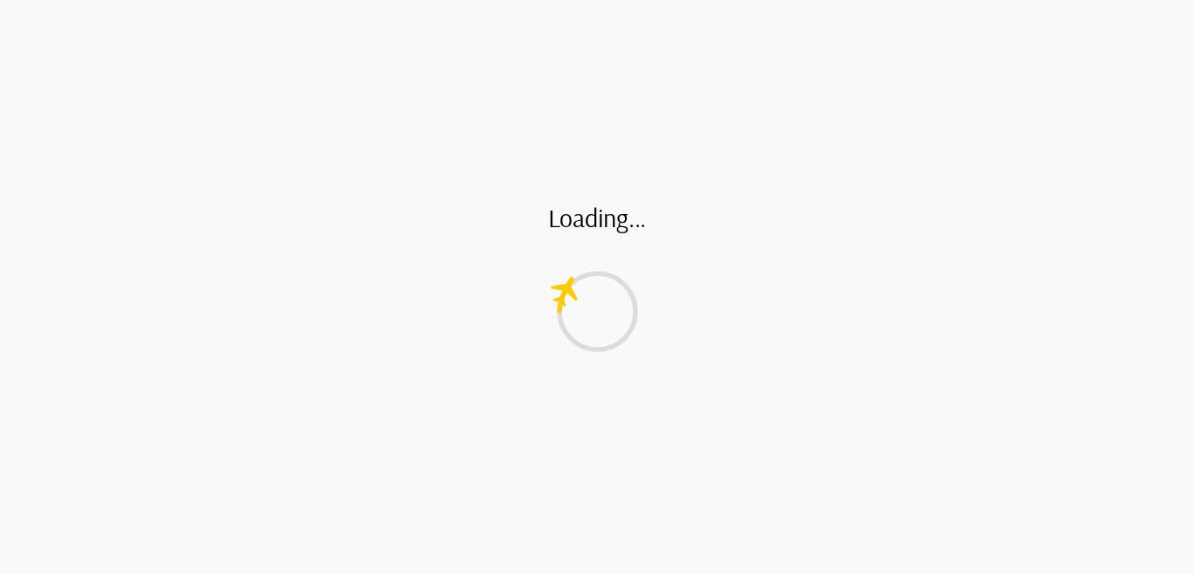
click at [937, 358] on div "Loading..." at bounding box center [597, 287] width 1194 height 574
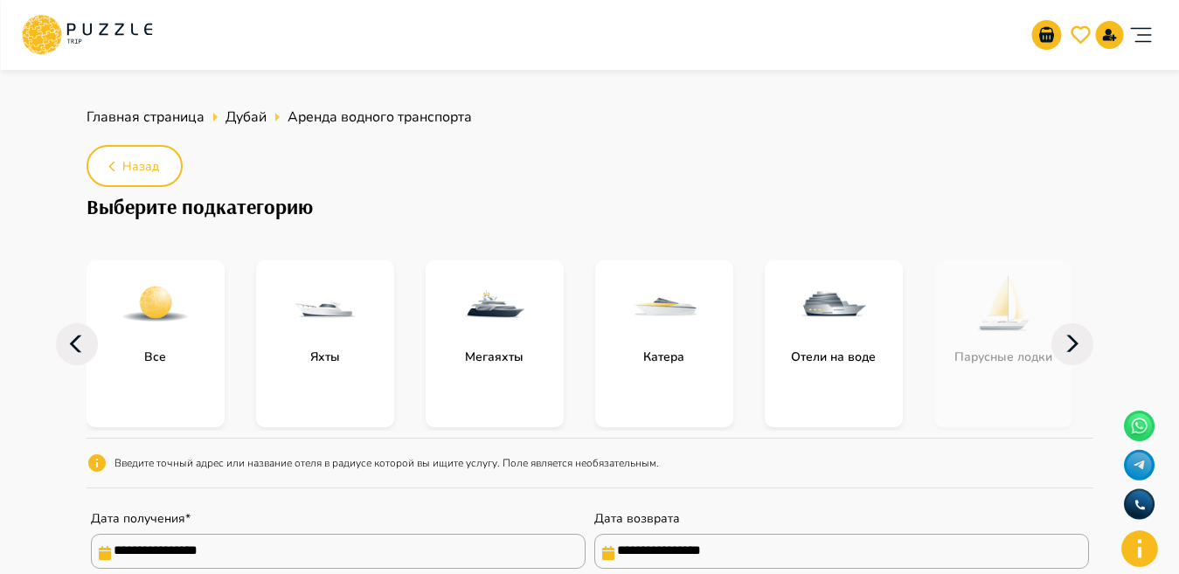
click at [315, 314] on img "subcategory-yachts" at bounding box center [325, 304] width 70 height 70
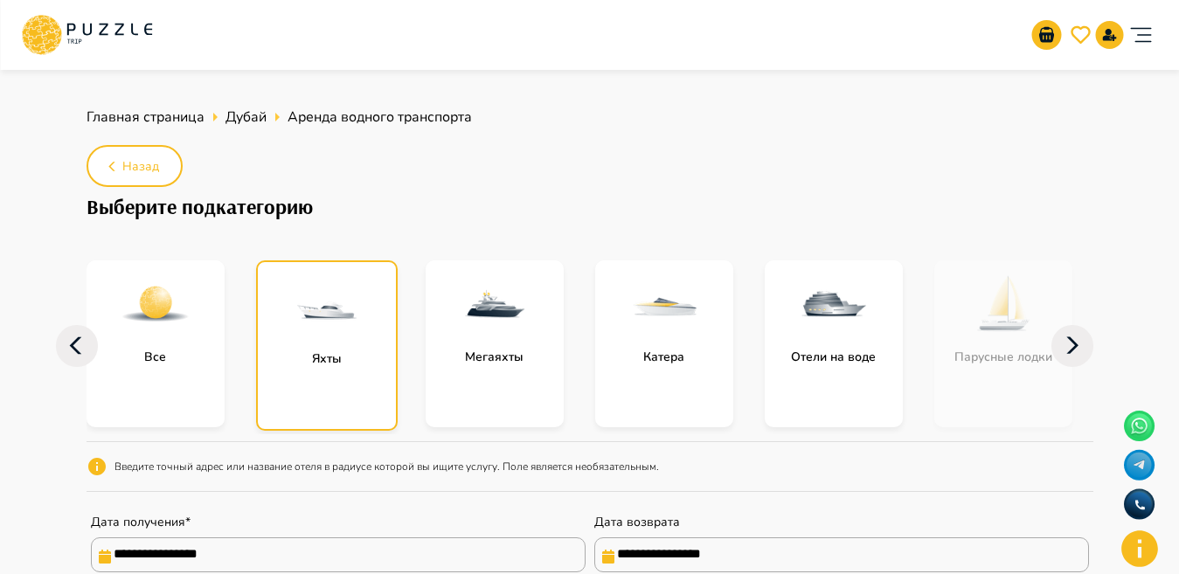
scroll to position [50, 0]
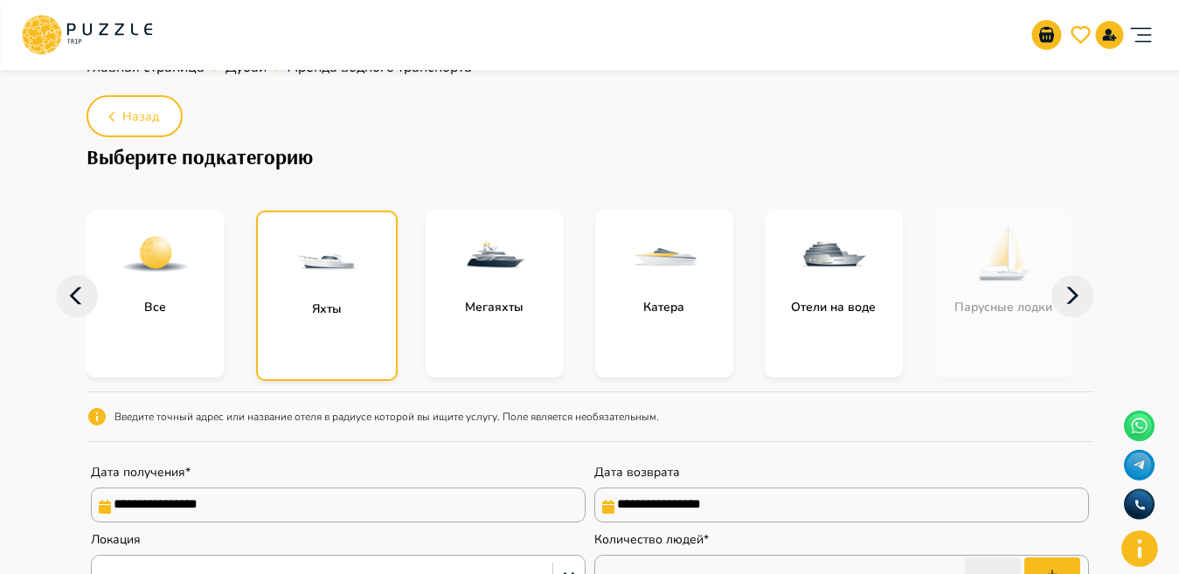
click at [337, 319] on div "Яхты" at bounding box center [327, 296] width 142 height 170
click at [337, 320] on div "Яхты" at bounding box center [327, 296] width 142 height 170
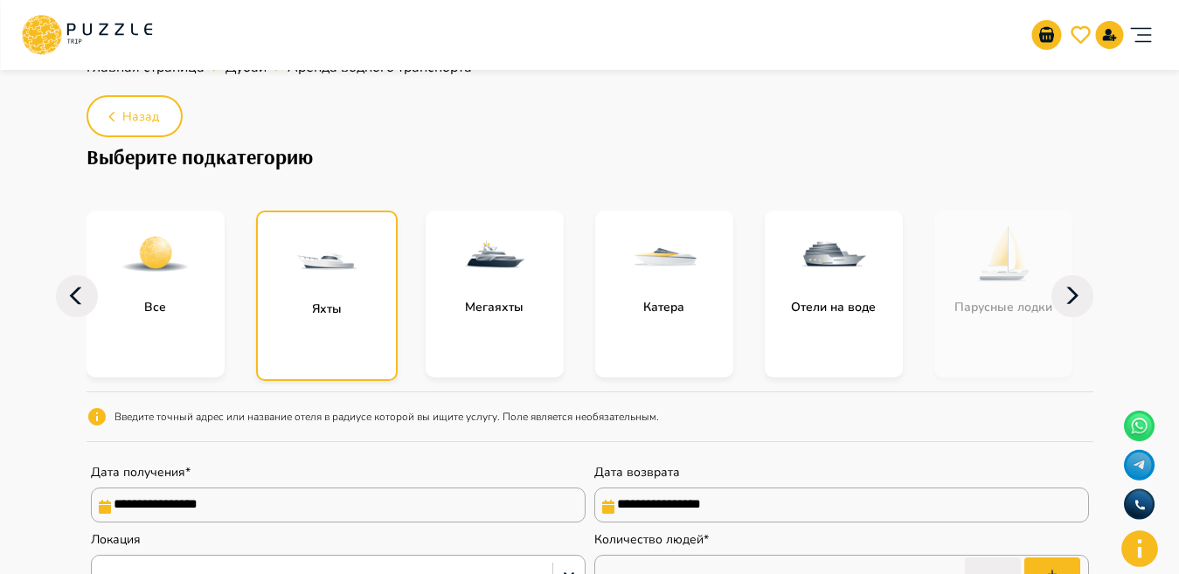
click at [337, 320] on div "Яхты" at bounding box center [327, 296] width 142 height 170
click at [75, 296] on icon at bounding box center [77, 296] width 42 height 42
click at [150, 277] on img "subcategory-all" at bounding box center [156, 254] width 70 height 70
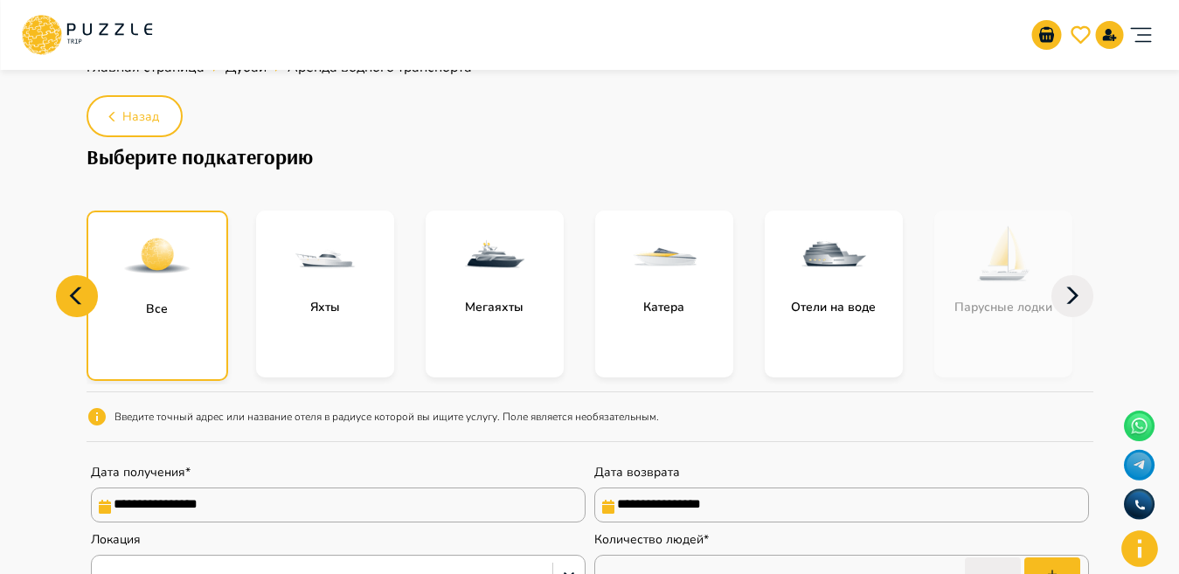
click at [150, 277] on img "subcategory-all" at bounding box center [157, 256] width 70 height 70
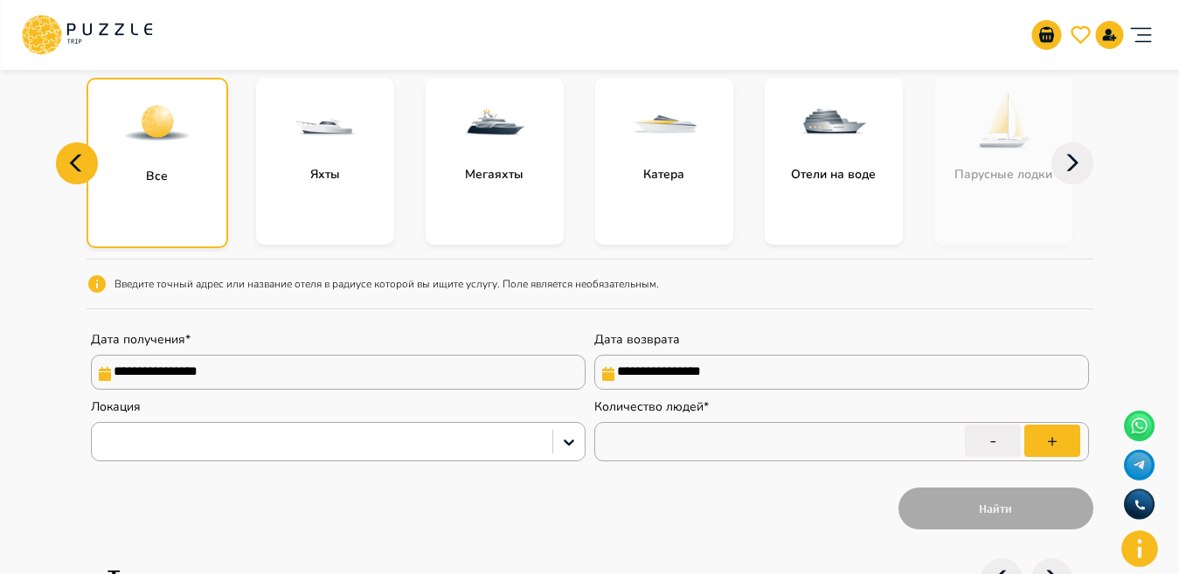
scroll to position [176, 0]
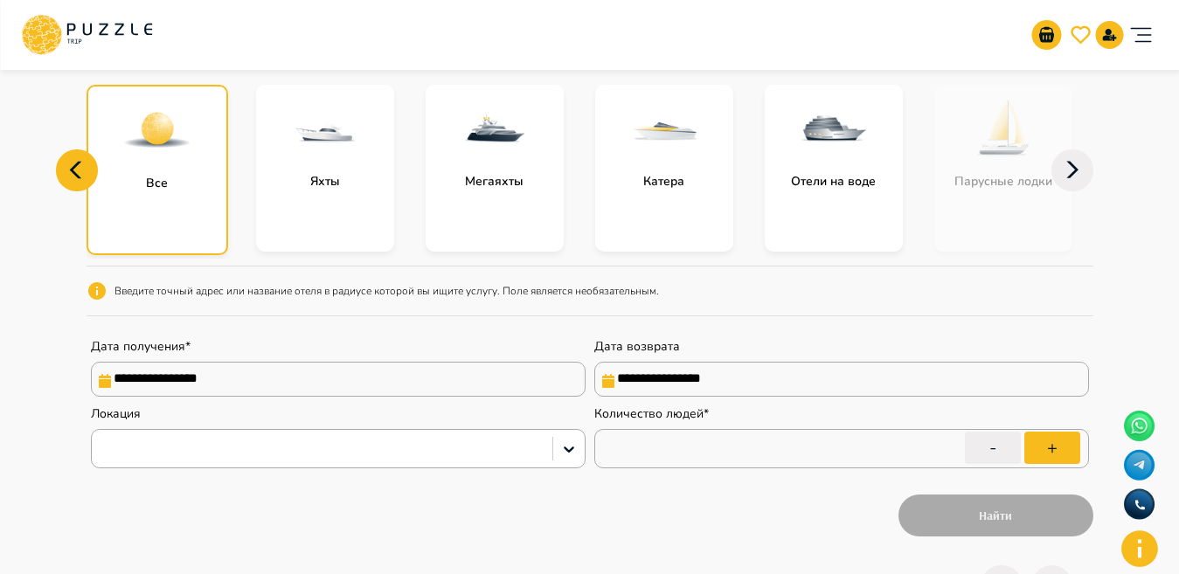
click at [164, 160] on img "subcategory-all" at bounding box center [157, 130] width 70 height 70
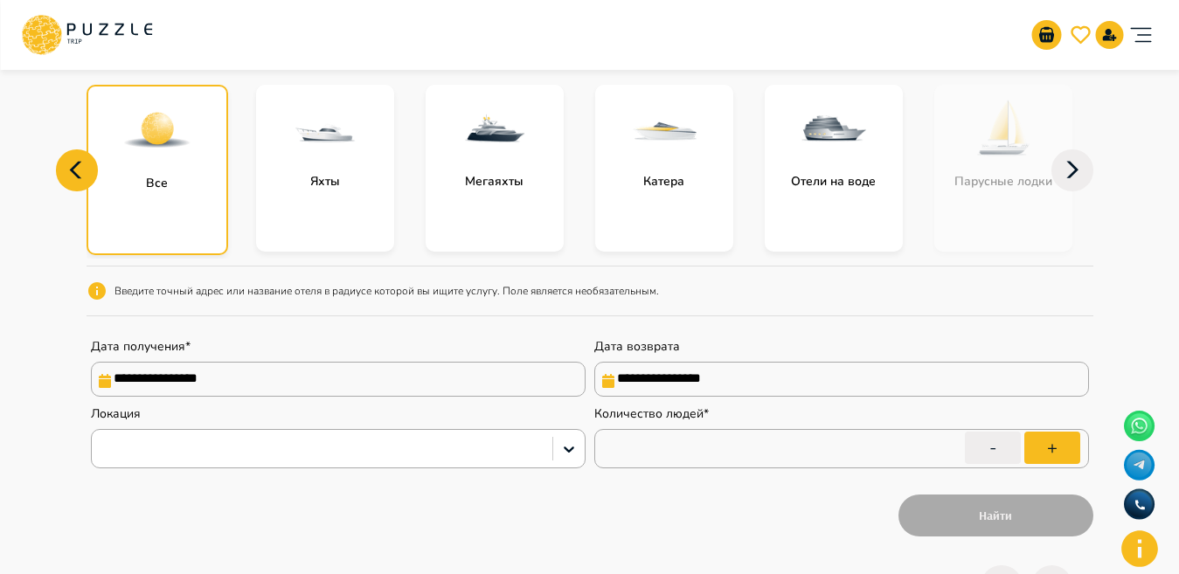
click at [164, 160] on img "subcategory-all" at bounding box center [157, 130] width 70 height 70
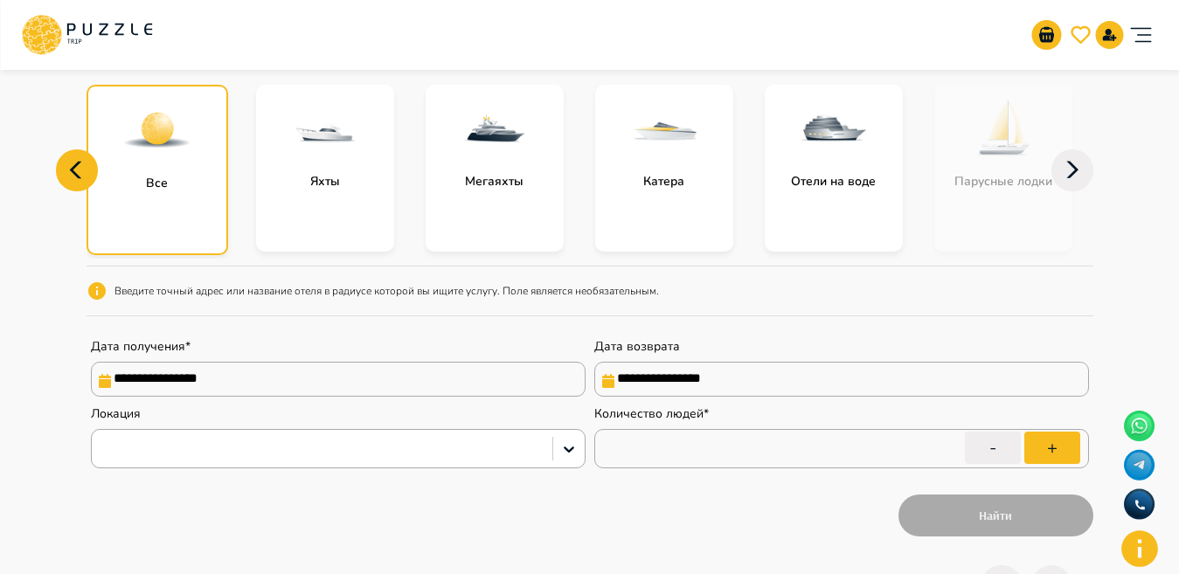
click at [164, 160] on img "subcategory-all" at bounding box center [157, 130] width 70 height 70
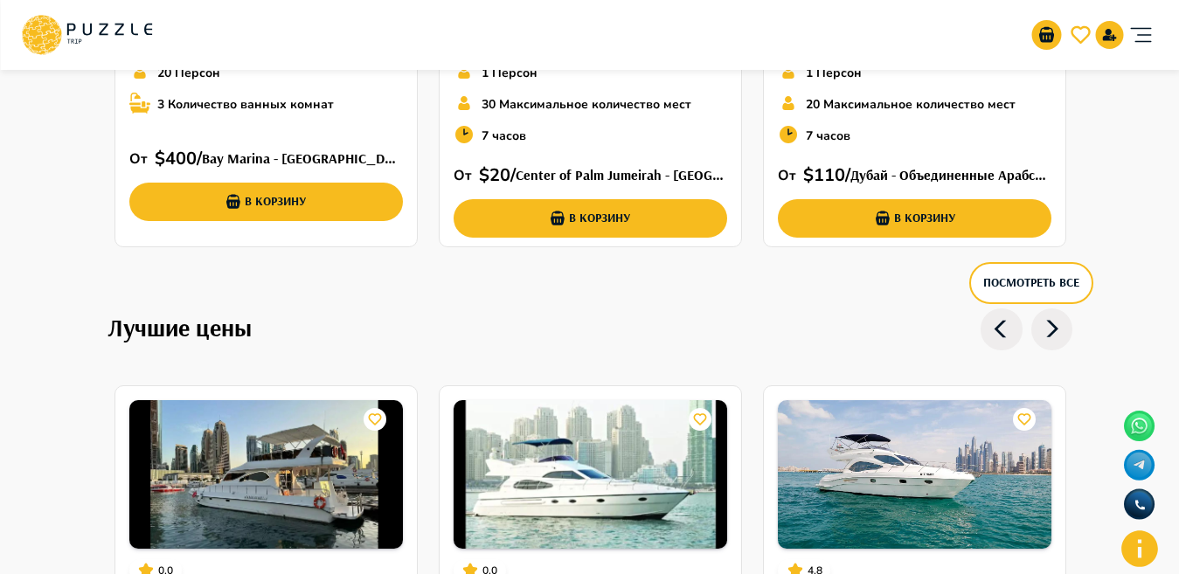
scroll to position [1540, 0]
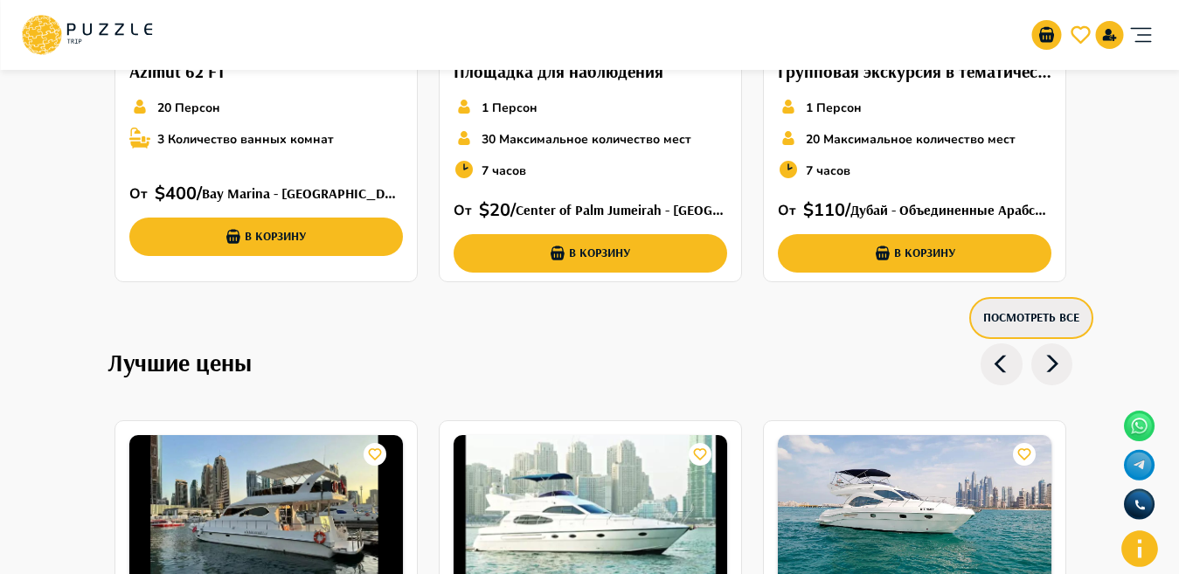
drag, startPoint x: 1027, startPoint y: 257, endPoint x: 1025, endPoint y: 312, distance: 55.1
click at [1027, 265] on button "В корзину" at bounding box center [915, 253] width 274 height 38
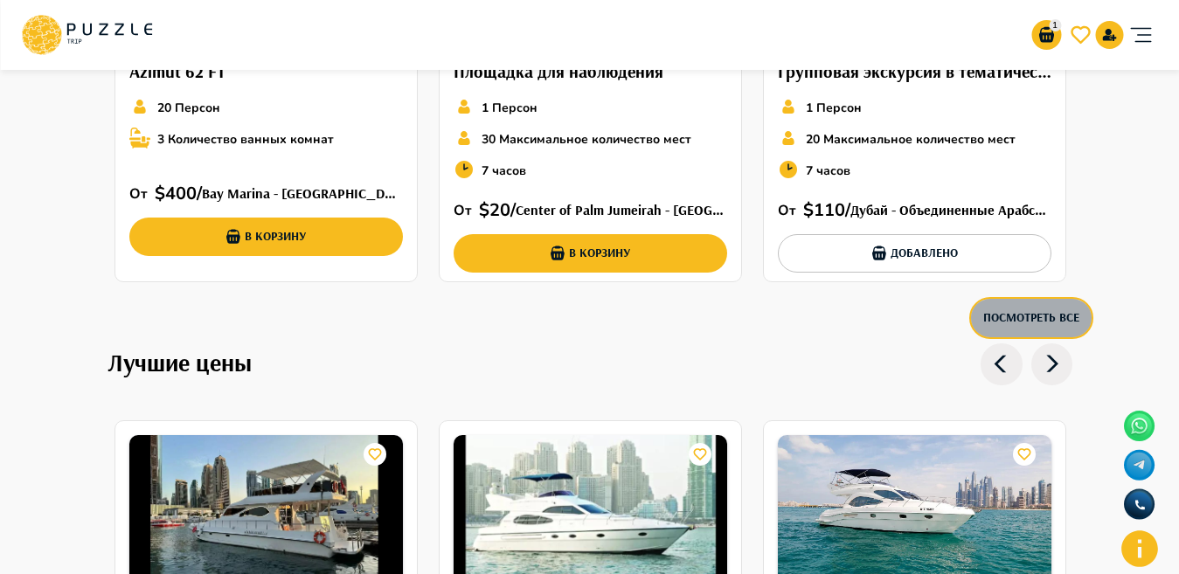
click at [1040, 321] on button "Посмотреть все" at bounding box center [1032, 318] width 124 height 42
click at [1040, 33] on icon "go-to-basket-submit-button" at bounding box center [1046, 34] width 21 height 21
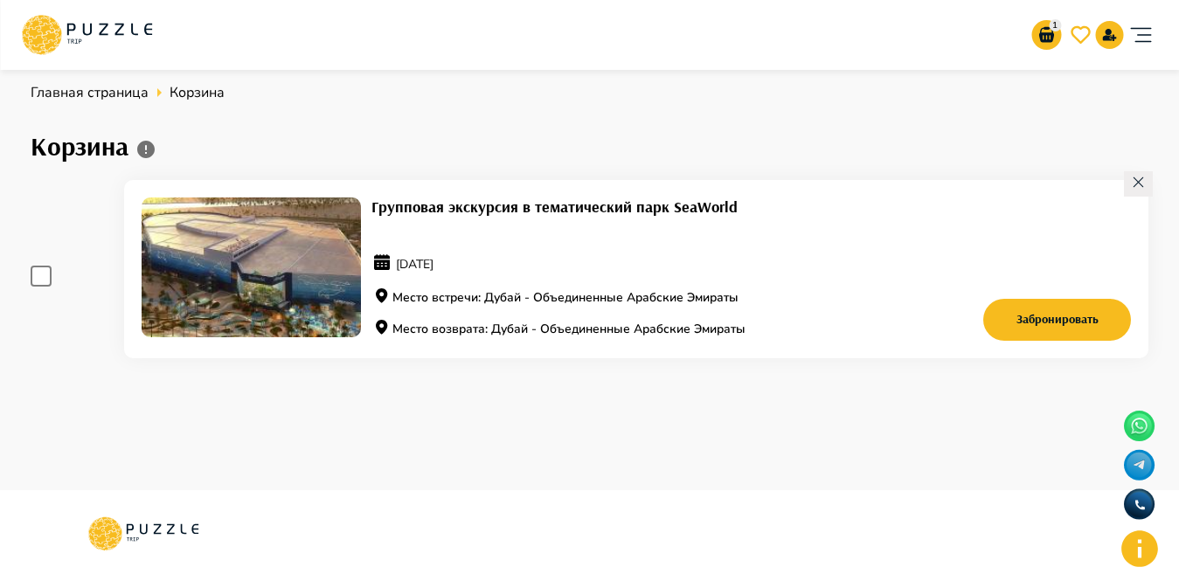
click at [1123, 191] on div "Групповая экскурсия в тематический парк SeaWorld [DATE] Место встречи: Дубай - …" at bounding box center [637, 269] width 1026 height 178
click at [1139, 173] on div at bounding box center [1138, 183] width 29 height 25
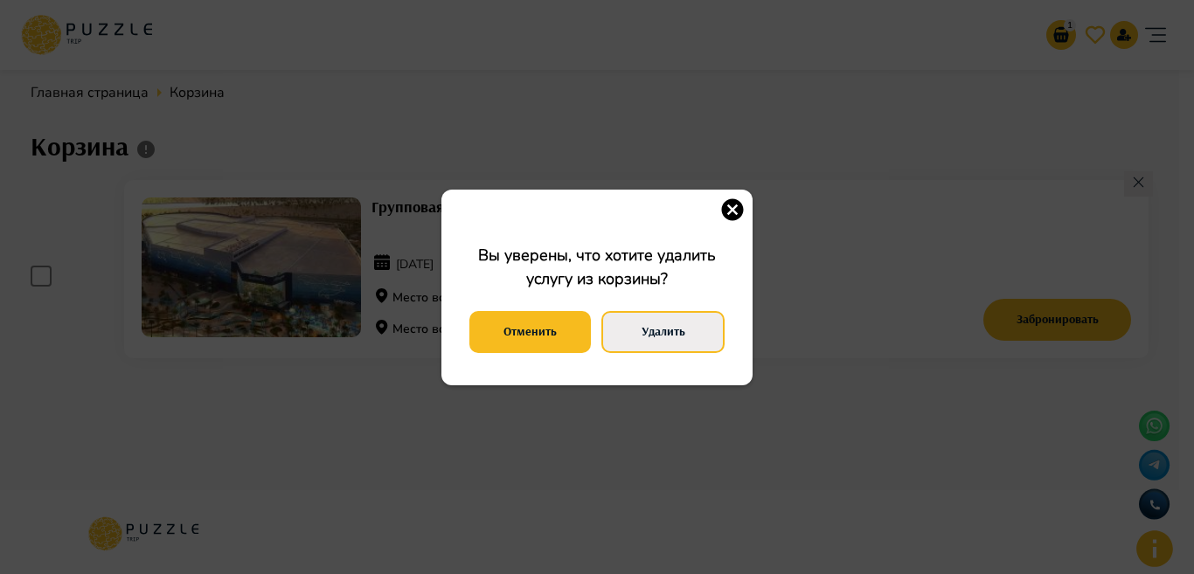
click at [651, 331] on button "Удалить" at bounding box center [663, 332] width 123 height 42
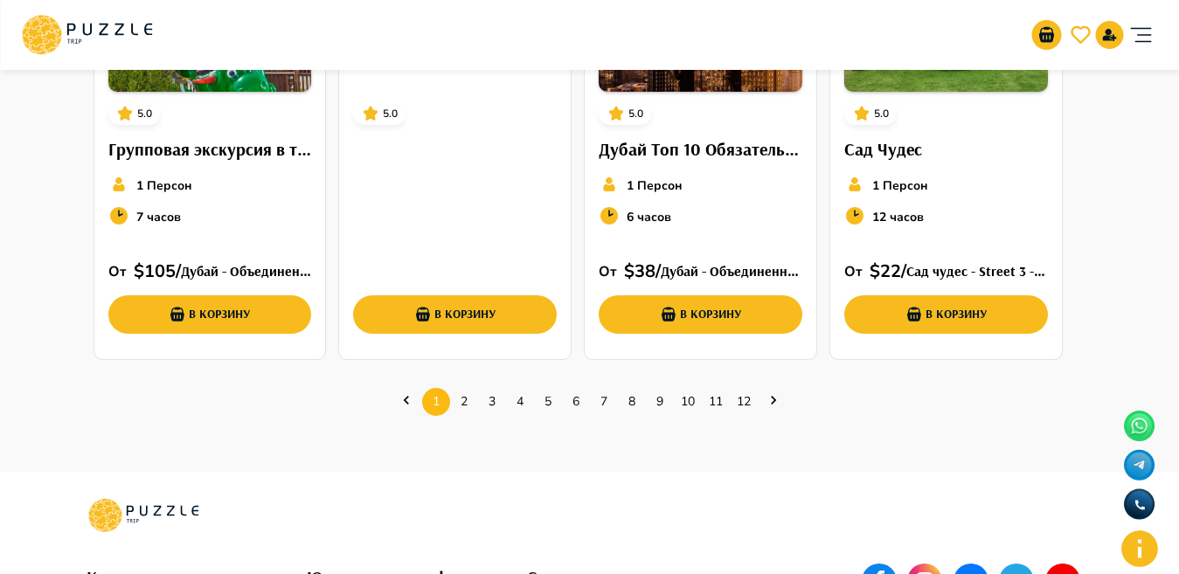
scroll to position [748, 0]
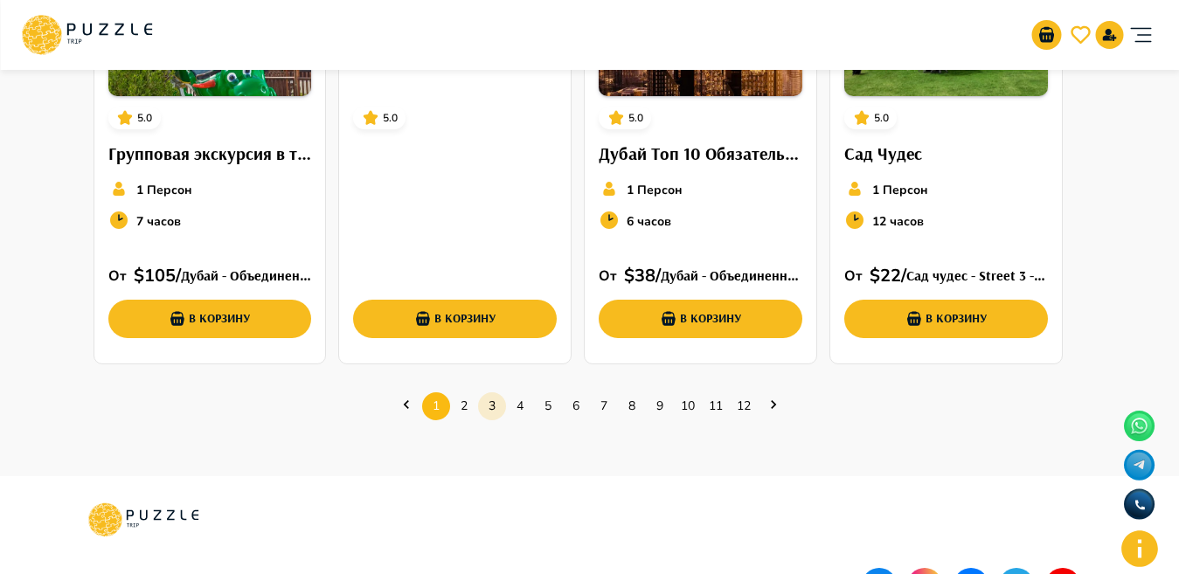
click at [484, 399] on link "3" at bounding box center [492, 406] width 28 height 27
click at [484, 400] on link "3" at bounding box center [492, 406] width 28 height 27
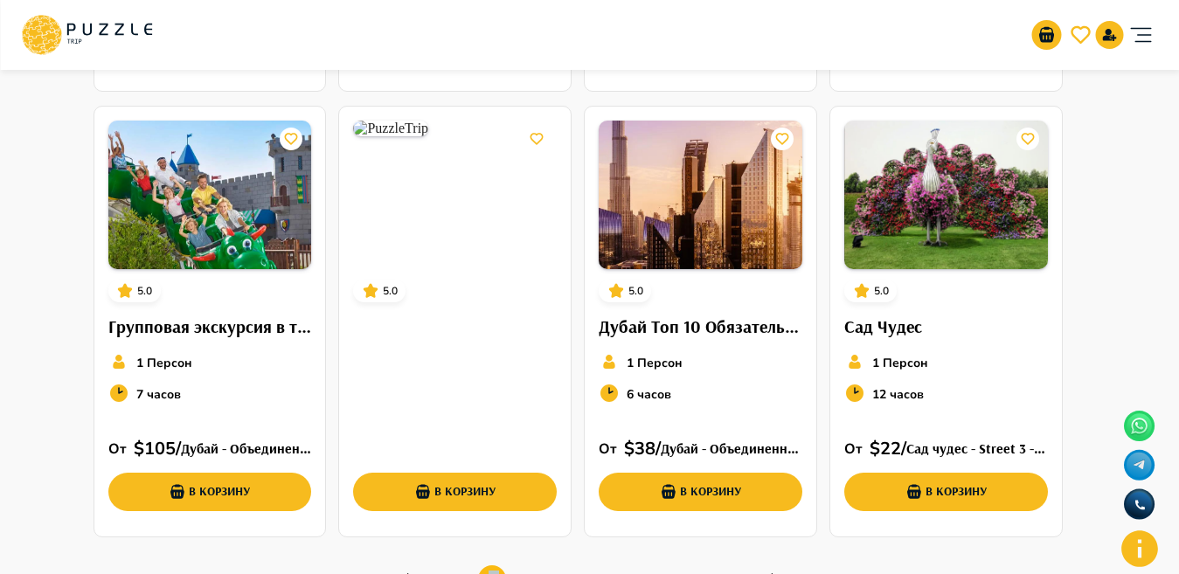
scroll to position [637, 0]
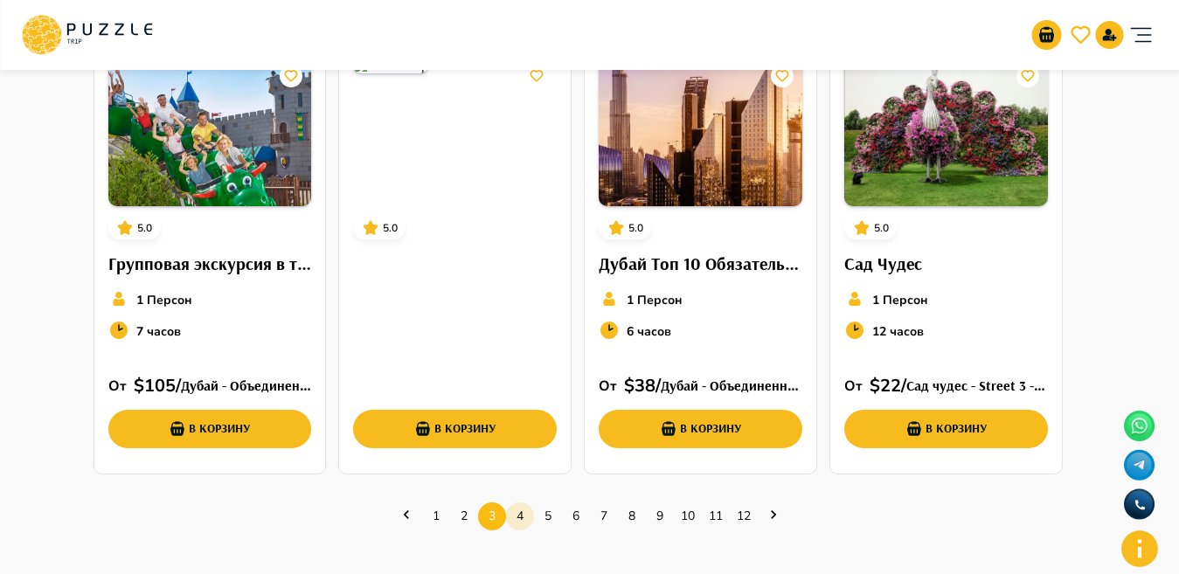
click at [524, 511] on link "4" at bounding box center [520, 516] width 28 height 27
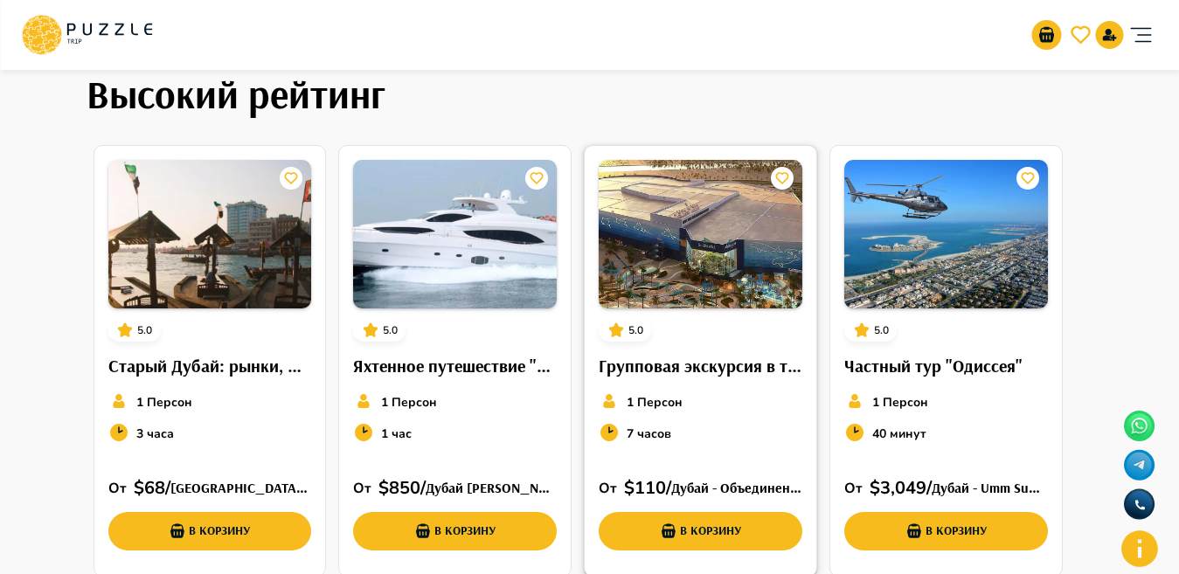
scroll to position [65, 0]
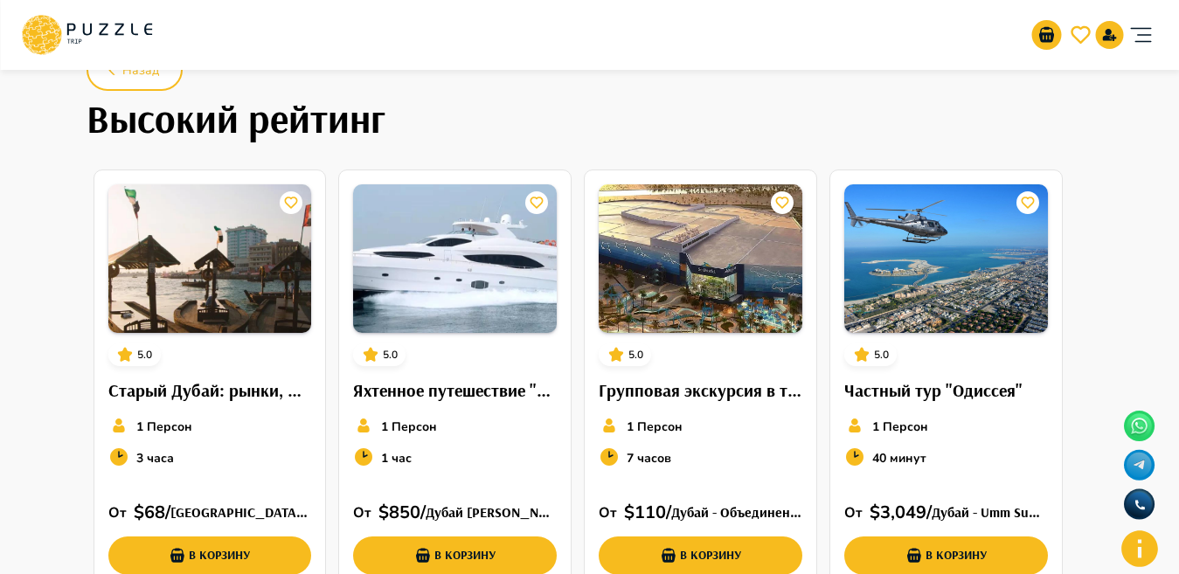
drag, startPoint x: 1157, startPoint y: 158, endPoint x: 1193, endPoint y: 206, distance: 60.5
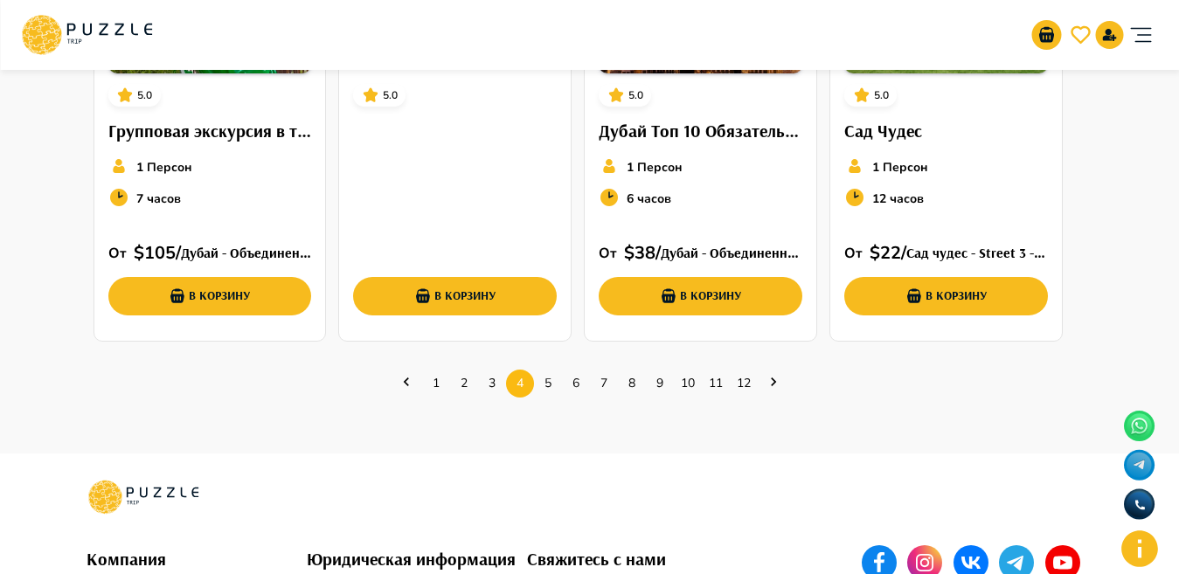
scroll to position [841, 0]
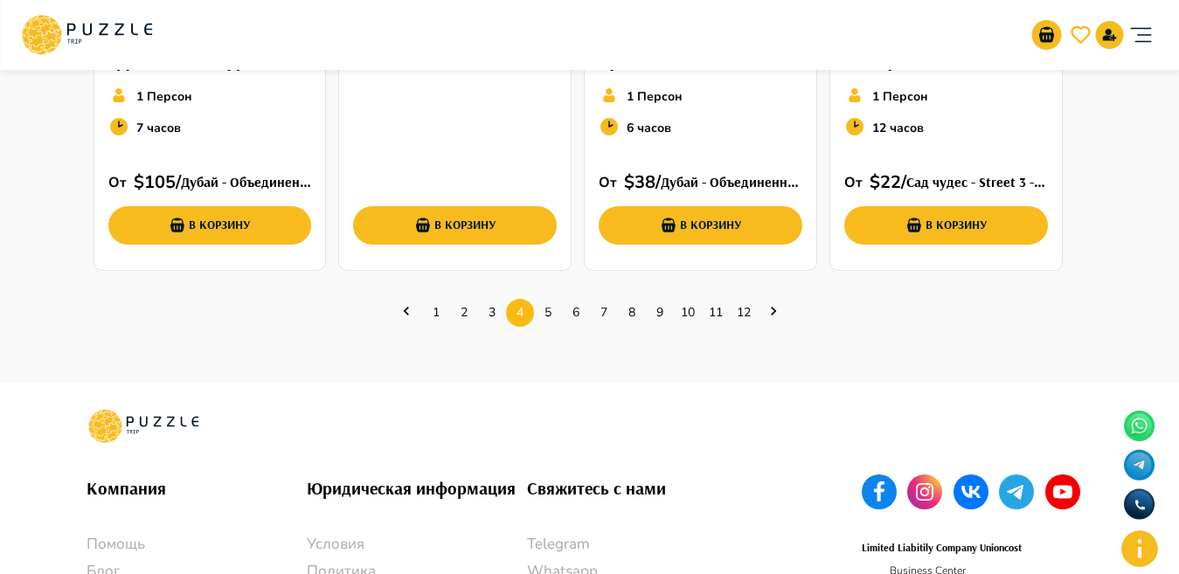
click at [539, 310] on link "5" at bounding box center [548, 312] width 28 height 27
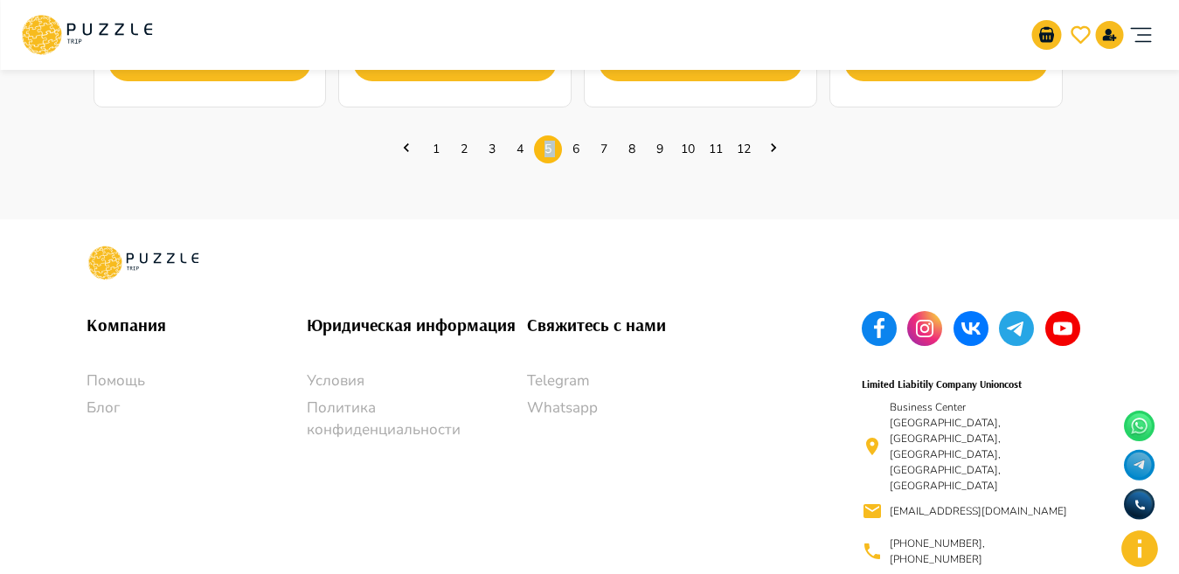
scroll to position [1001, 0]
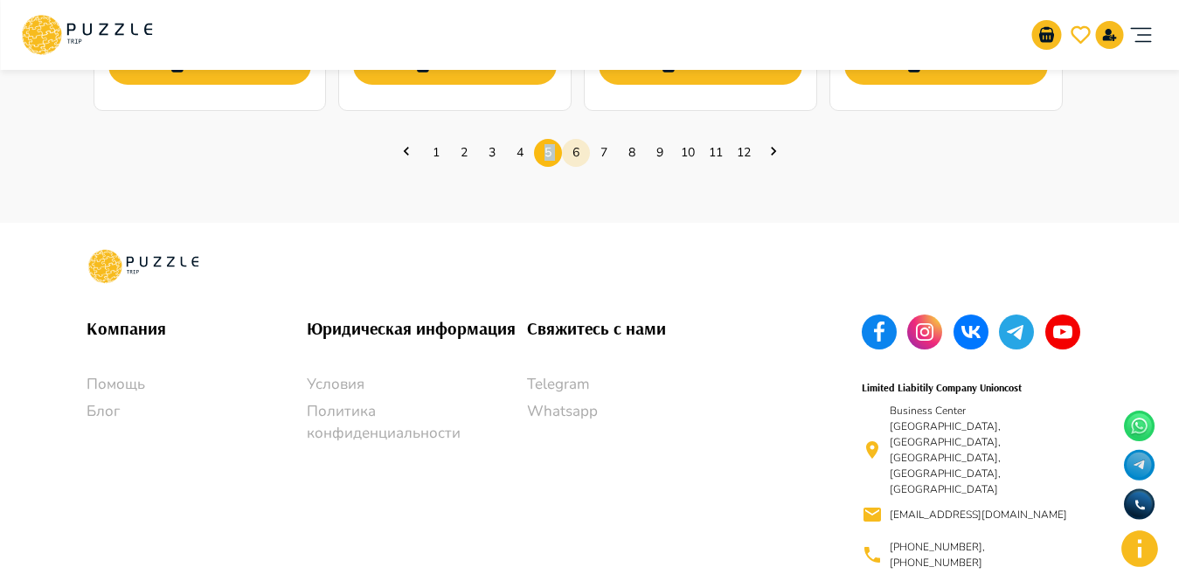
click at [573, 146] on link "6" at bounding box center [576, 152] width 28 height 27
drag, startPoint x: 573, startPoint y: 146, endPoint x: 744, endPoint y: 310, distance: 237.5
click at [604, 173] on ul "1 2 3 4 5 6 7 8 9 10 11 12" at bounding box center [590, 153] width 874 height 52
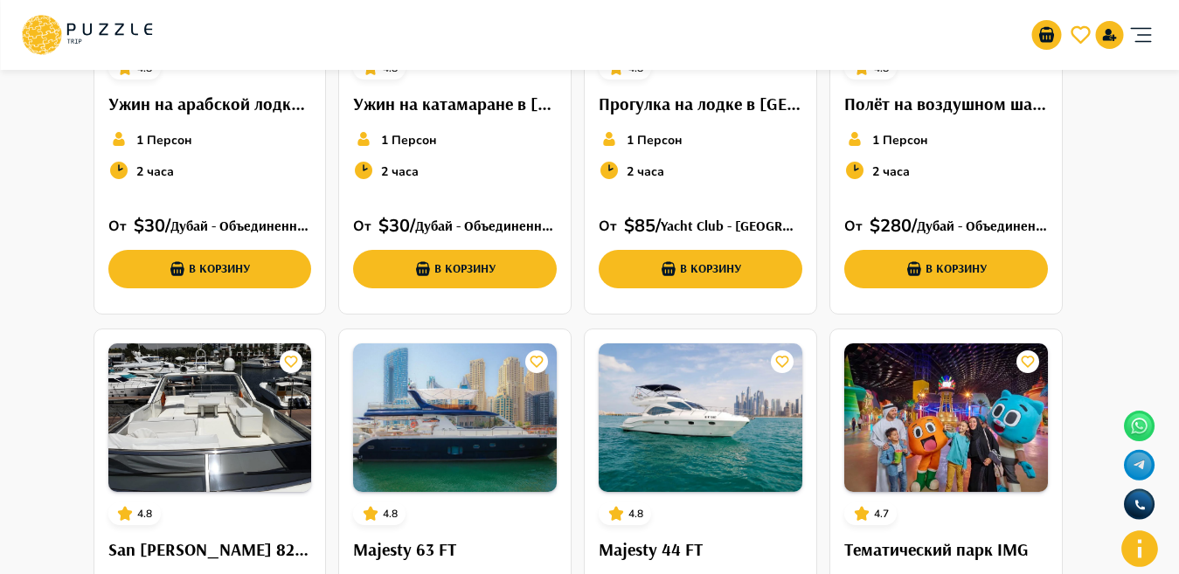
scroll to position [278, 0]
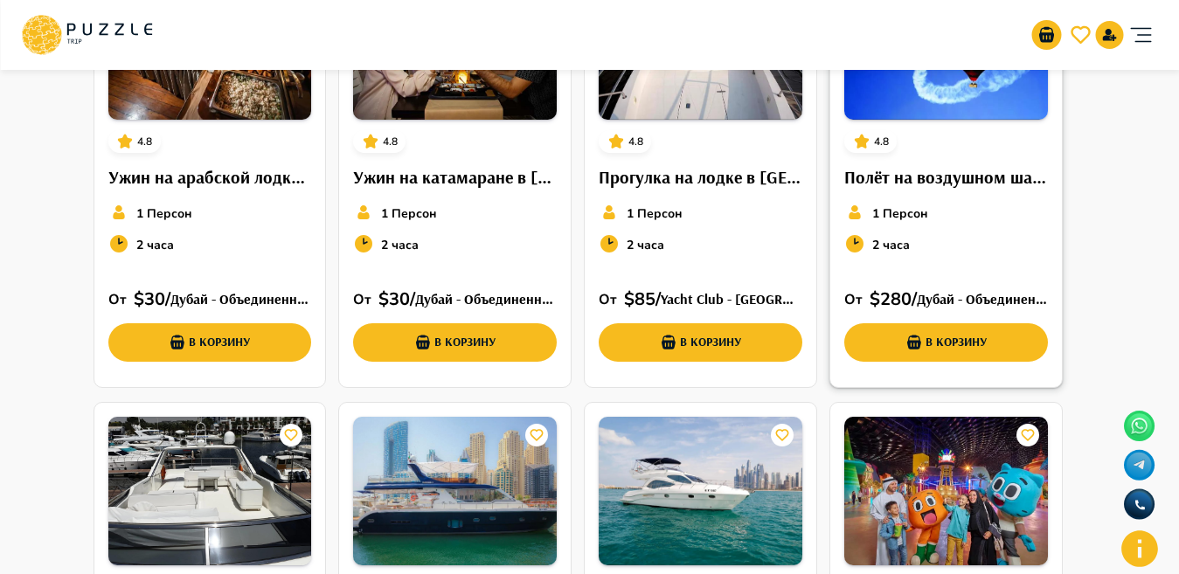
click at [924, 173] on h6 "Полёт на воздушном шаре в [GEOGRAPHIC_DATA]" at bounding box center [947, 177] width 204 height 28
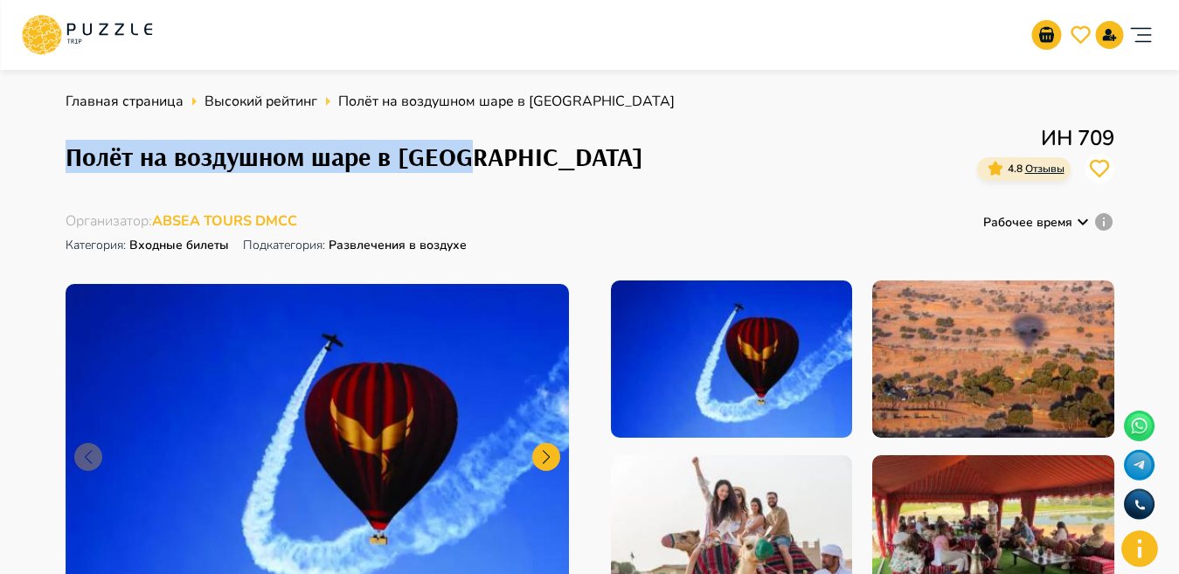
drag, startPoint x: 58, startPoint y: 154, endPoint x: 493, endPoint y: 170, distance: 435.7
click at [192, 163] on h1 "Полёт на воздушном шаре в [GEOGRAPHIC_DATA]" at bounding box center [355, 157] width 578 height 31
drag, startPoint x: 62, startPoint y: 150, endPoint x: 505, endPoint y: 157, distance: 443.4
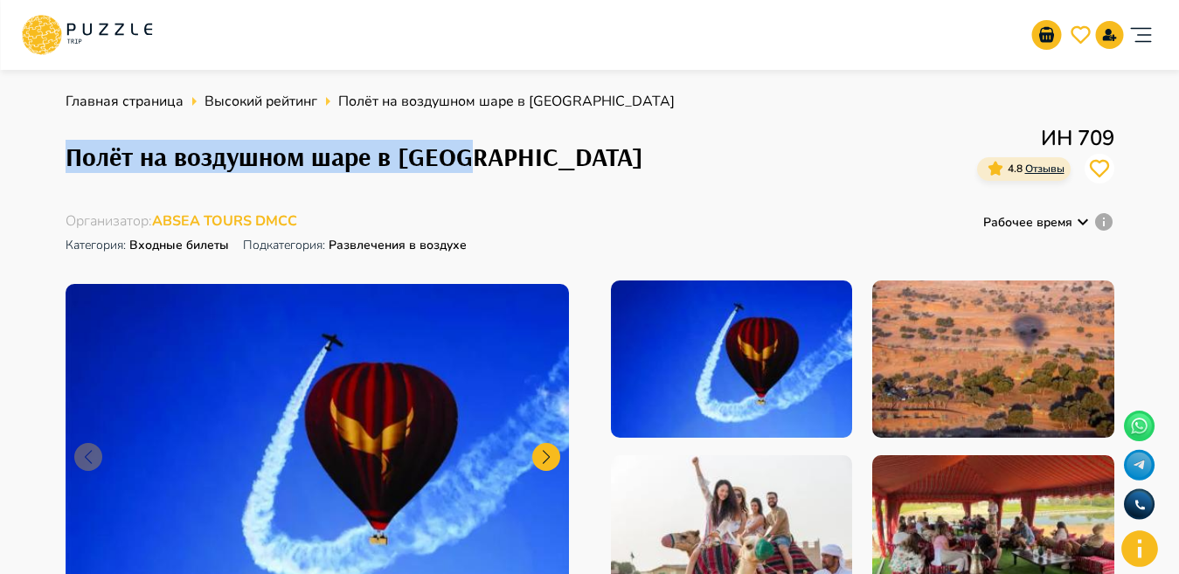
copy h1 "Полёт на воздушном шаре в [GEOGRAPHIC_DATA]"
click at [148, 163] on h1 "Полёт на воздушном шаре в [GEOGRAPHIC_DATA]" at bounding box center [355, 157] width 578 height 31
click at [427, 195] on div "Главная страница Высокий рейтинг Полёт на воздушном шаре в Дубае Полёт на возду…" at bounding box center [590, 360] width 1049 height 539
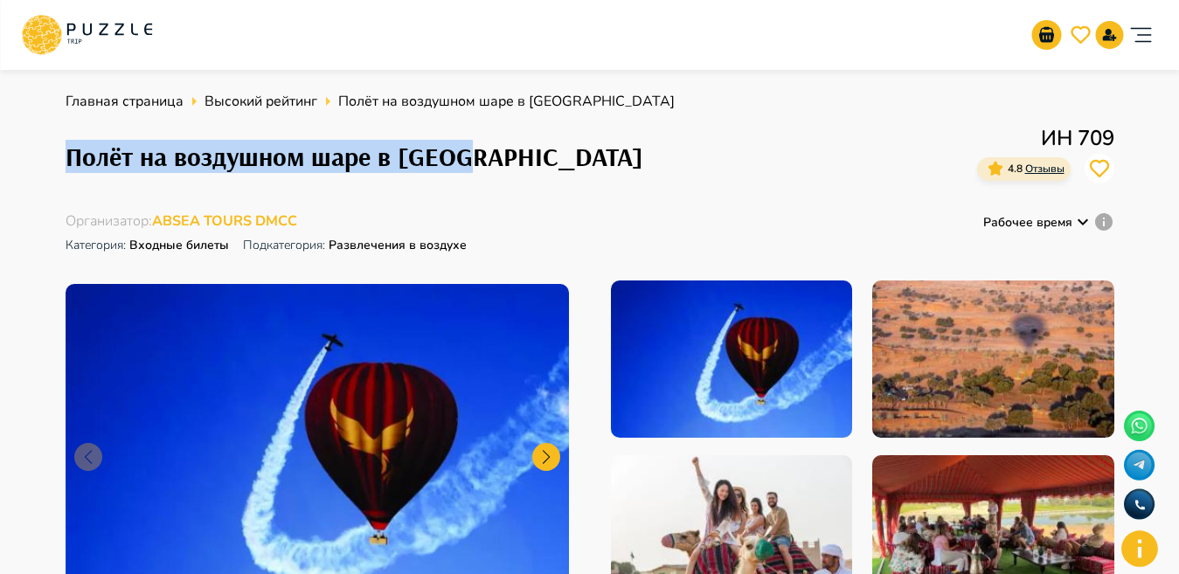
drag, startPoint x: 50, startPoint y: 162, endPoint x: 545, endPoint y: 176, distance: 495.1
copy h1 "Полёт на воздушном шаре в [GEOGRAPHIC_DATA]"
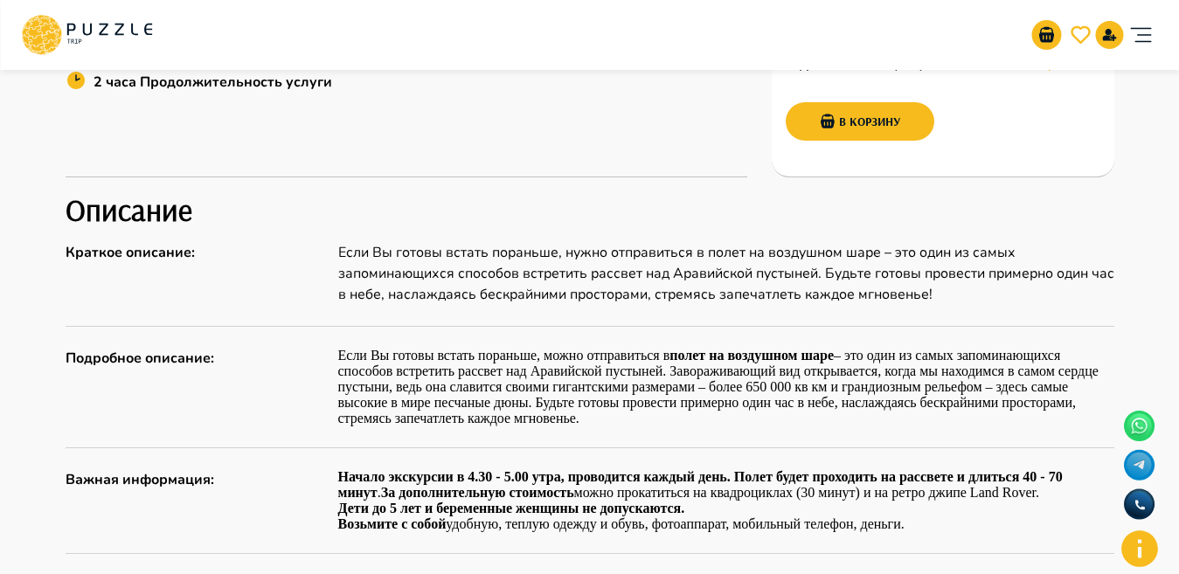
scroll to position [664, 0]
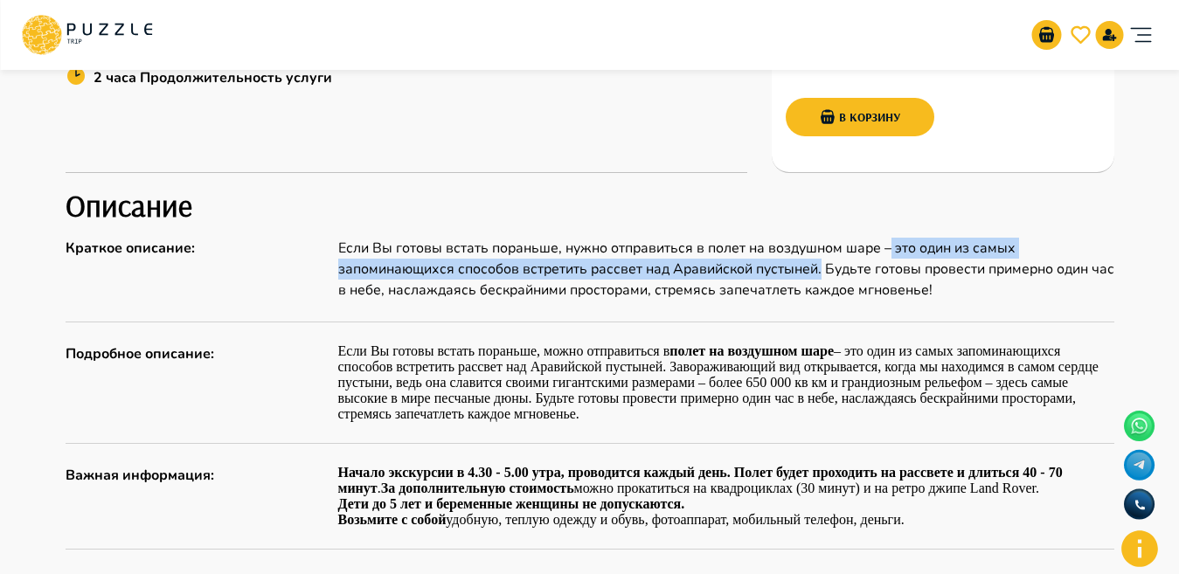
drag, startPoint x: 894, startPoint y: 247, endPoint x: 822, endPoint y: 269, distance: 75.0
click at [822, 269] on p "Если Вы готовы встать пораньше, нужно отправиться в полет на воздушном шаре – э…" at bounding box center [726, 269] width 776 height 63
copy p "это один из самых запоминающихся способов встретить рассвет над Аравийской пуст…"
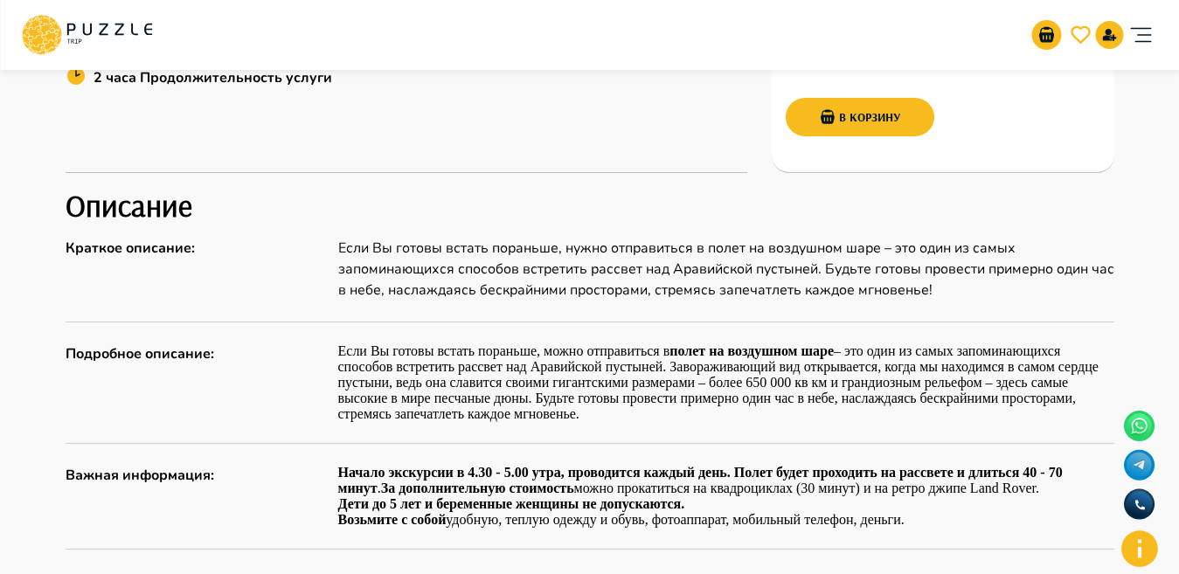
click at [599, 303] on div "Описание Краткое описание : Если Вы готовы встать пораньше, нужно отправиться в…" at bounding box center [590, 527] width 1049 height 681
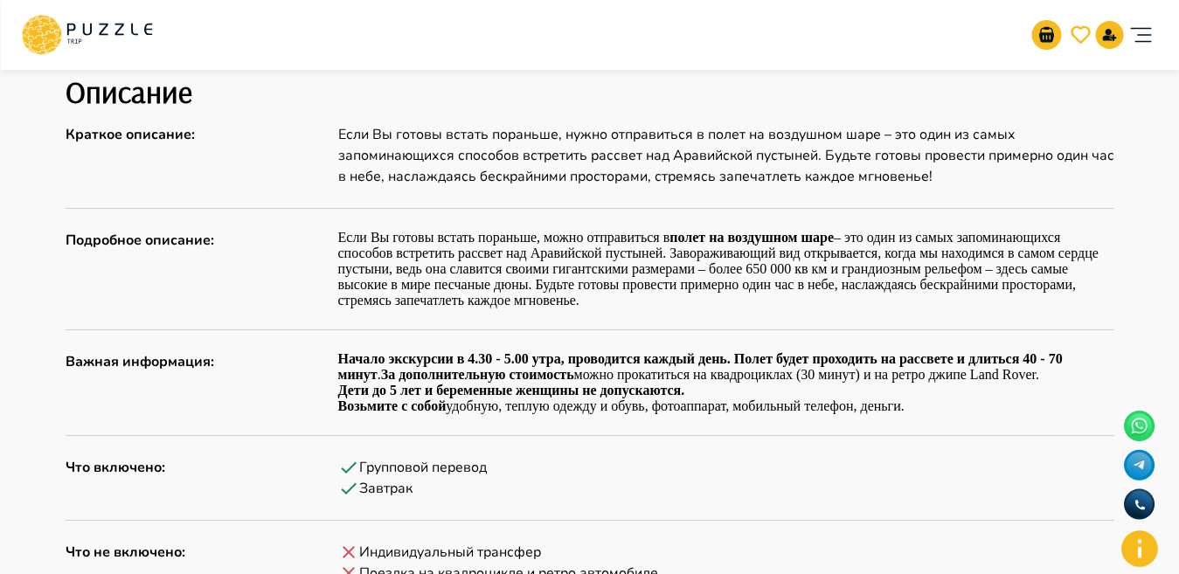
scroll to position [804, 0]
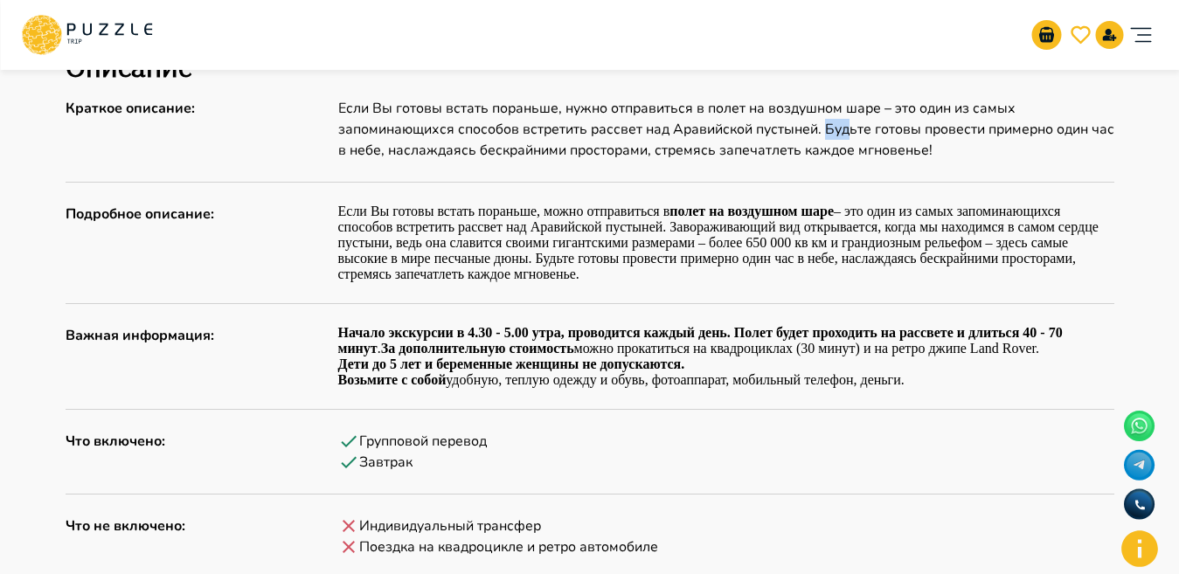
drag, startPoint x: 825, startPoint y: 129, endPoint x: 847, endPoint y: 134, distance: 22.5
click at [847, 134] on p "Если Вы готовы встать пораньше, нужно отправиться в полет на воздушном шаре – э…" at bounding box center [726, 129] width 776 height 63
click at [621, 314] on div "Описание Краткое описание : Если Вы готовы встать пораньше, нужно отправиться в…" at bounding box center [590, 387] width 1049 height 681
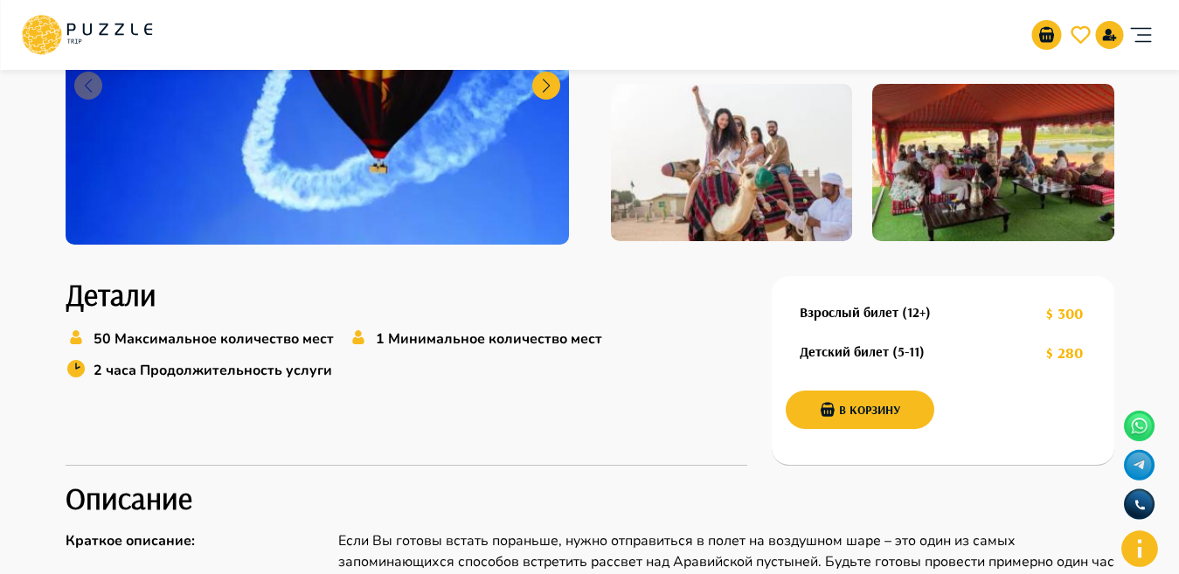
scroll to position [525, 0]
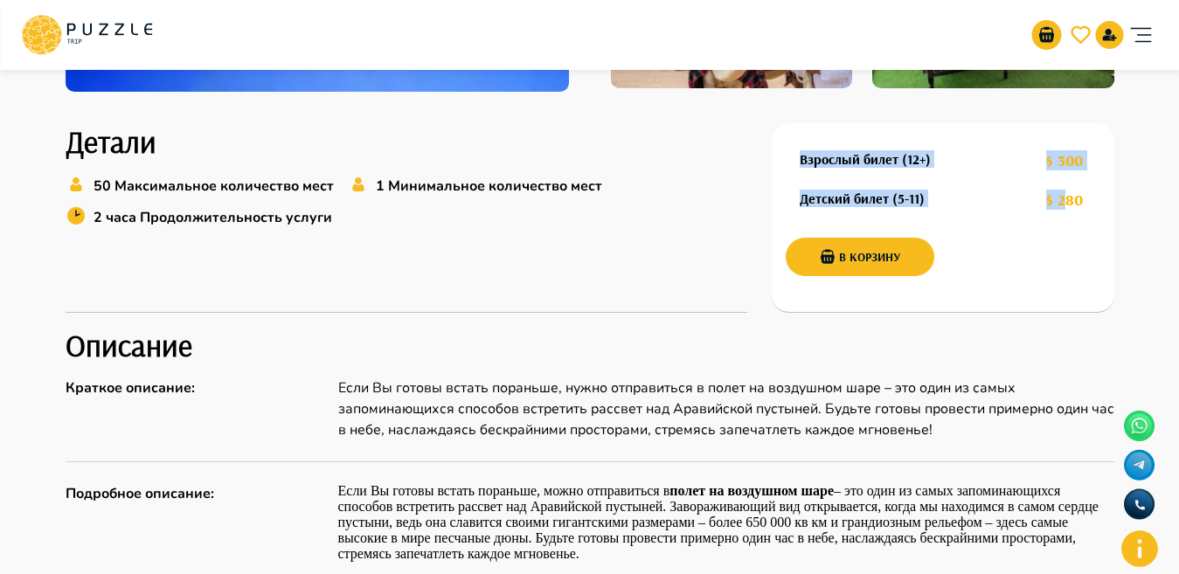
drag, startPoint x: 844, startPoint y: 155, endPoint x: 917, endPoint y: 229, distance: 104.5
click at [1062, 180] on div "Детали 50 Максимальное количество мест 1 Минимальное количество мест 2 часа Про…" at bounding box center [590, 218] width 1049 height 190
click at [581, 261] on div "Детали 50 Максимальное количество мест 1 Минимальное количество мест 2 часа Про…" at bounding box center [407, 218] width 682 height 190
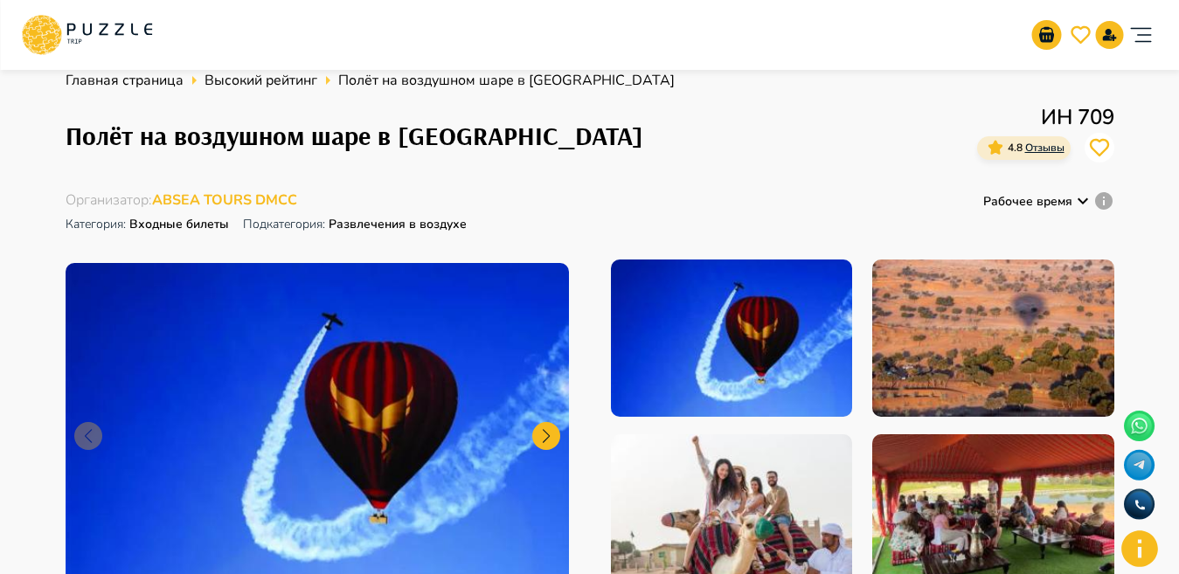
scroll to position [0, 0]
